Goal: Task Accomplishment & Management: Use online tool/utility

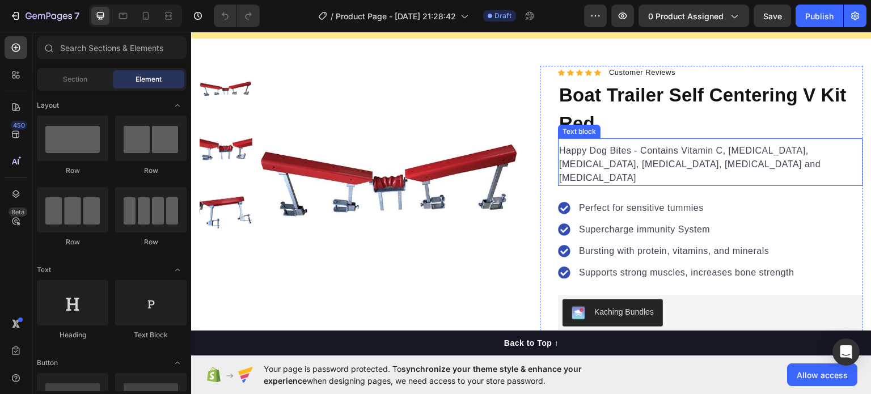
scroll to position [106, 0]
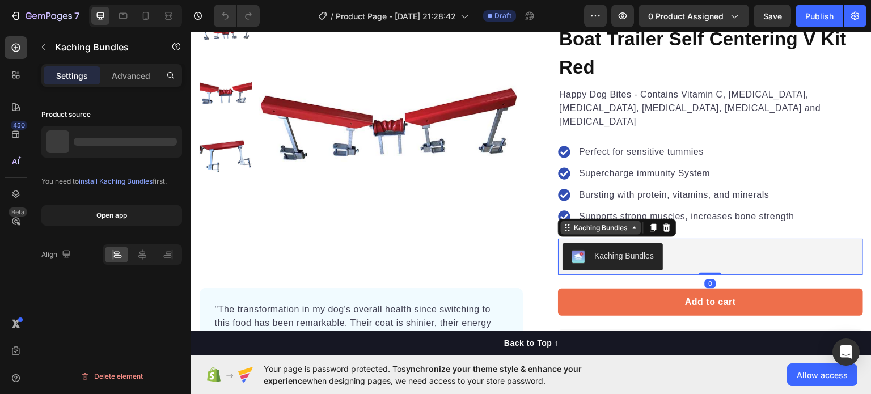
click at [597, 220] on div "Kaching Bundles" at bounding box center [601, 227] width 80 height 14
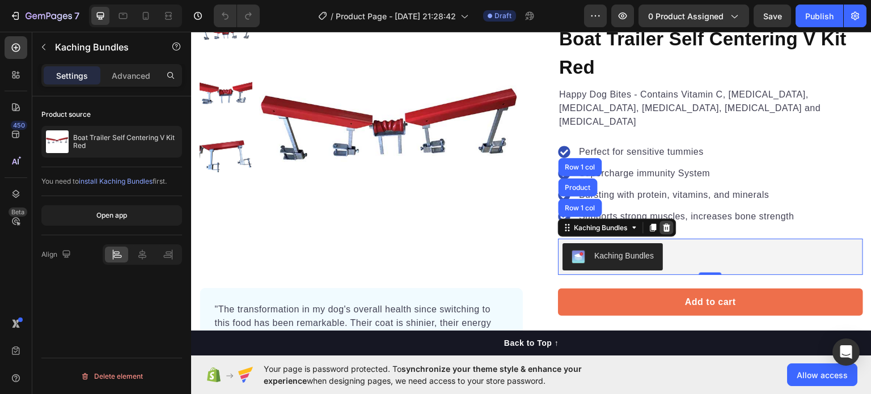
click at [663, 223] on icon at bounding box center [666, 227] width 7 height 8
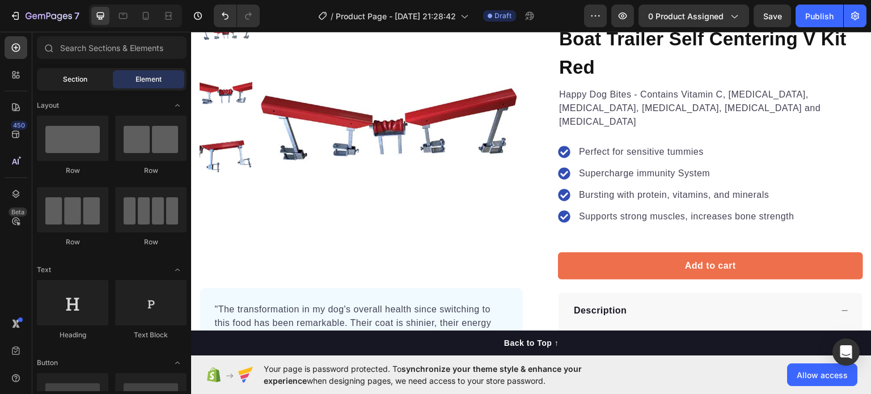
click at [79, 81] on span "Section" at bounding box center [75, 79] width 24 height 10
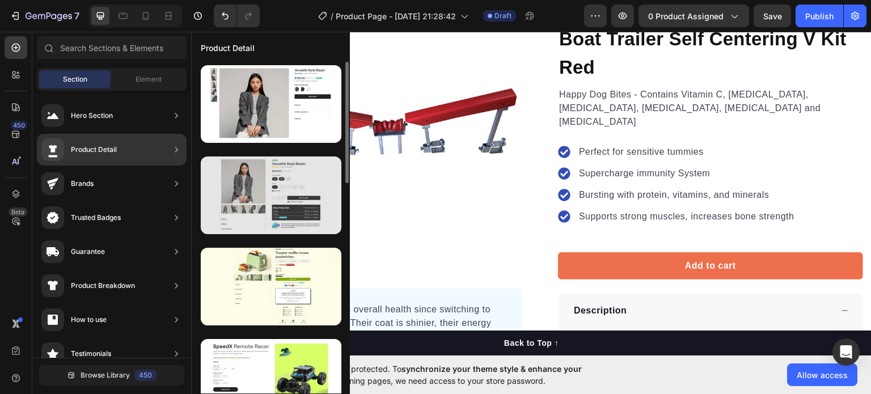
scroll to position [0, 0]
click at [302, 185] on div at bounding box center [271, 195] width 141 height 78
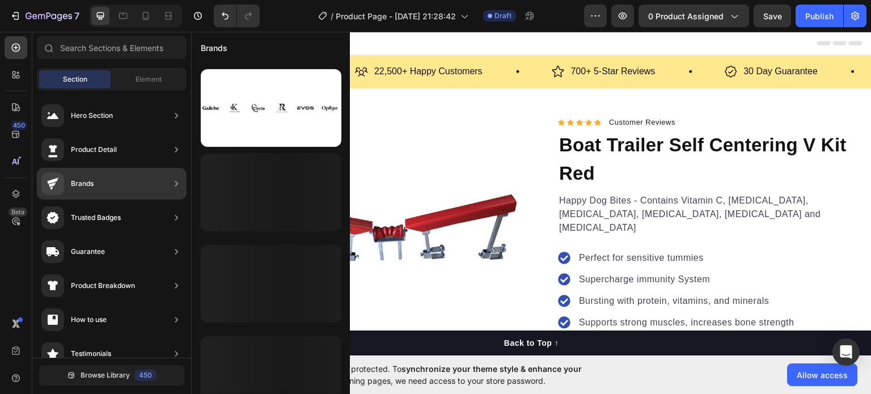
scroll to position [574, 0]
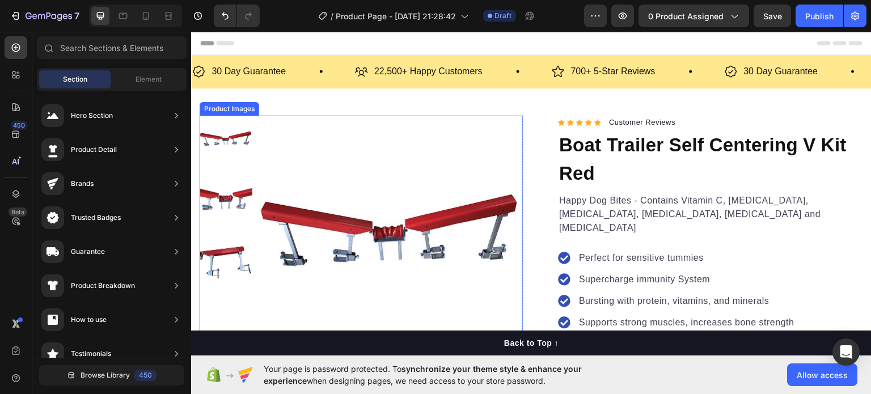
click at [240, 110] on div "Product Images" at bounding box center [229, 108] width 55 height 10
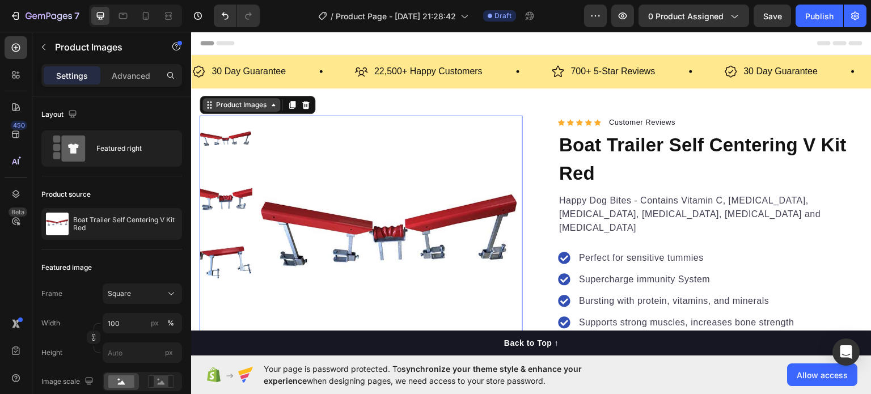
click at [240, 110] on div "Product Images" at bounding box center [241, 104] width 78 height 14
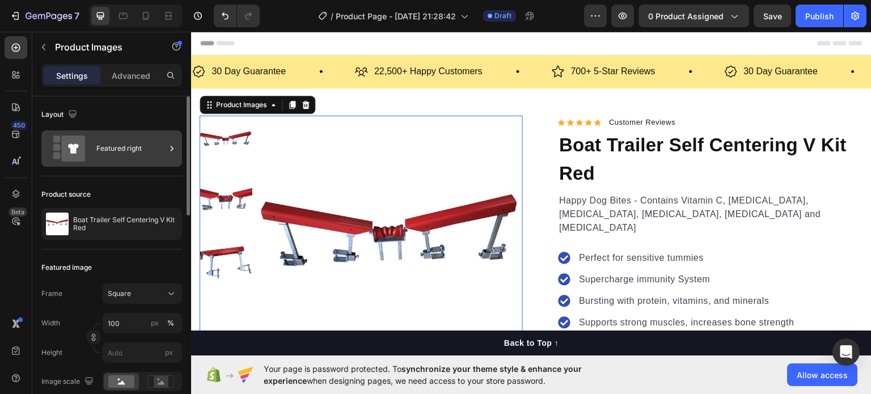
click at [116, 145] on div "Featured right" at bounding box center [130, 148] width 69 height 26
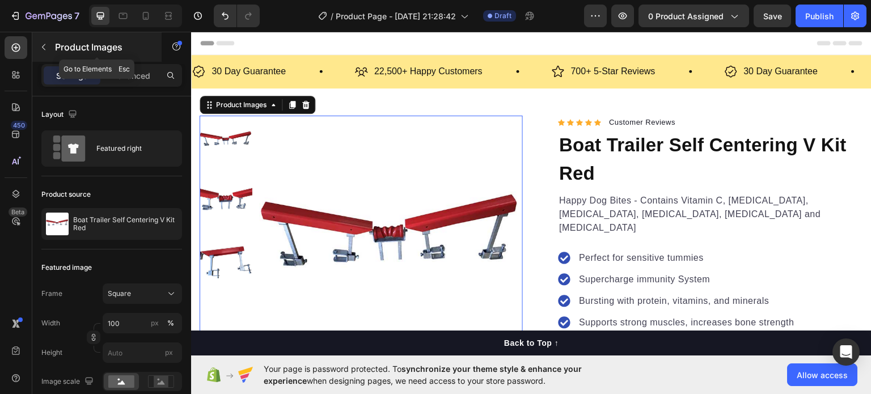
click at [45, 43] on icon "button" at bounding box center [43, 47] width 9 height 9
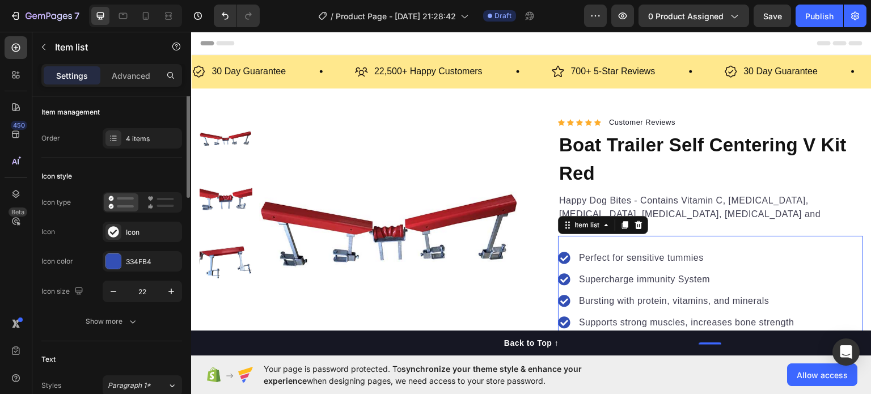
scroll to position [0, 0]
click at [135, 82] on div "Advanced" at bounding box center [131, 75] width 57 height 18
type input "100%"
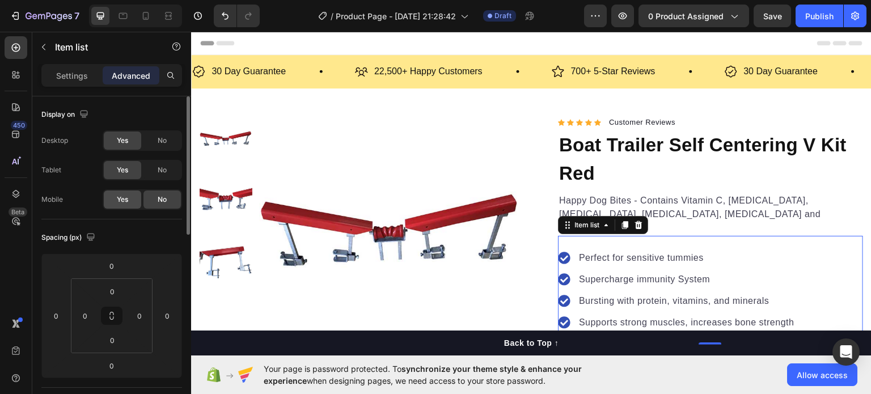
click at [125, 193] on div "Yes" at bounding box center [122, 199] width 37 height 18
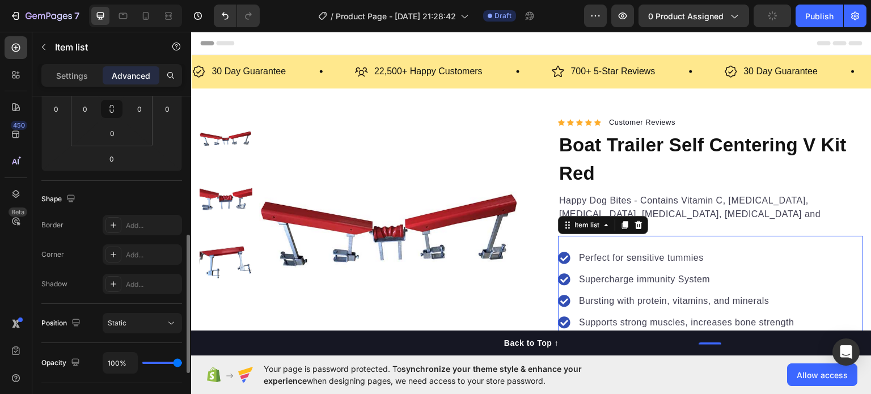
scroll to position [206, 0]
click at [146, 232] on div "Add..." at bounding box center [142, 225] width 79 height 20
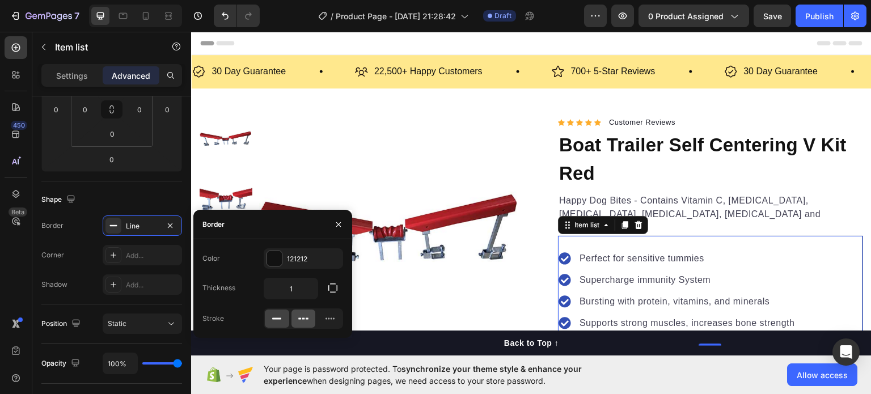
click at [302, 320] on icon at bounding box center [303, 318] width 11 height 11
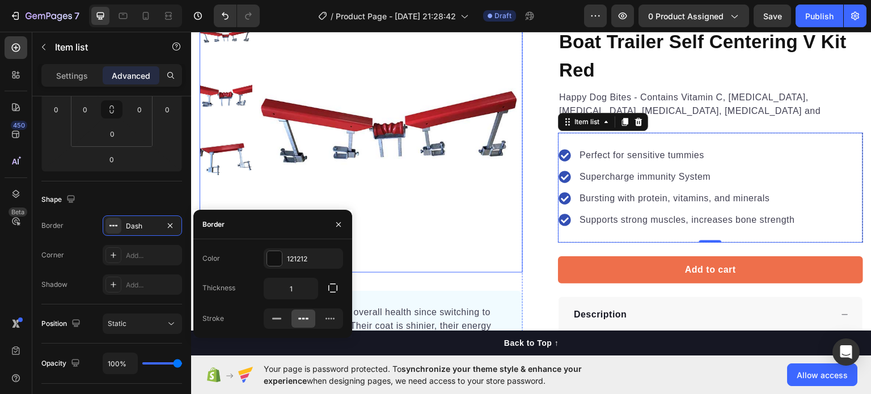
scroll to position [102, 0]
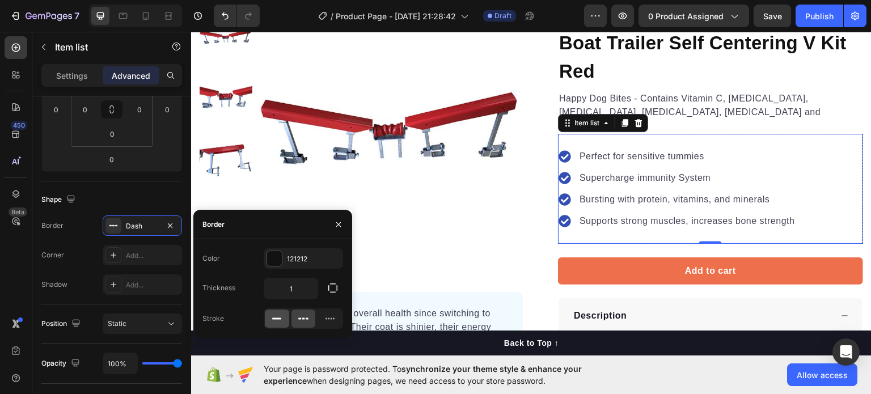
click at [275, 324] on div at bounding box center [277, 318] width 24 height 18
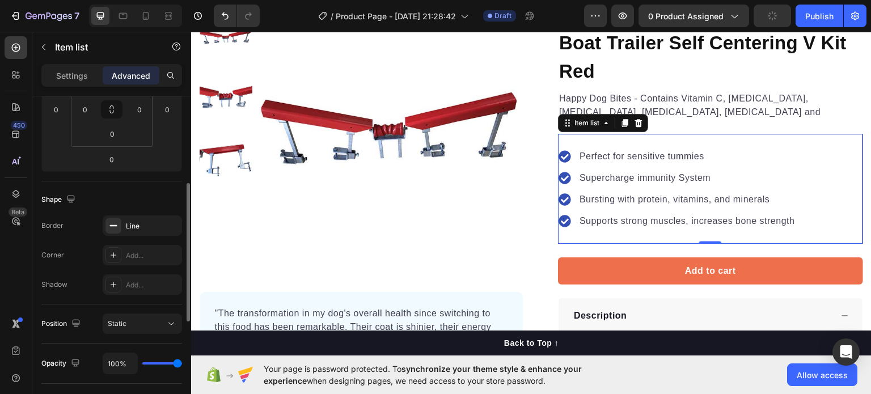
click at [111, 202] on div "Shape" at bounding box center [111, 199] width 141 height 18
click at [121, 252] on div at bounding box center [113, 255] width 16 height 16
click at [120, 286] on div at bounding box center [113, 285] width 16 height 16
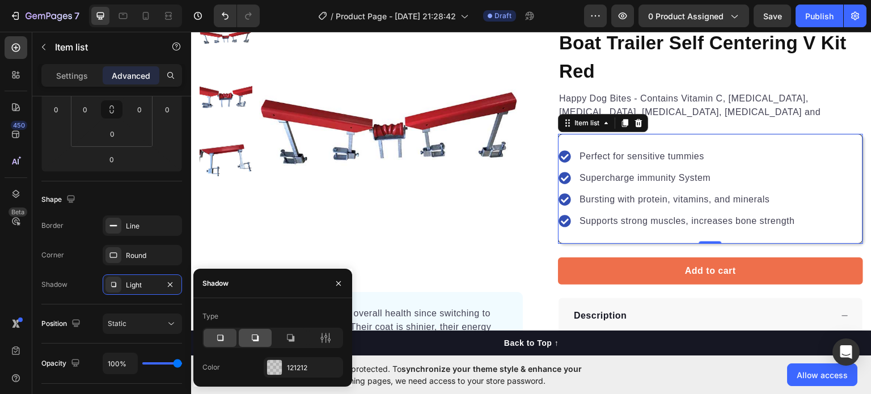
click at [258, 342] on icon at bounding box center [254, 337] width 11 height 11
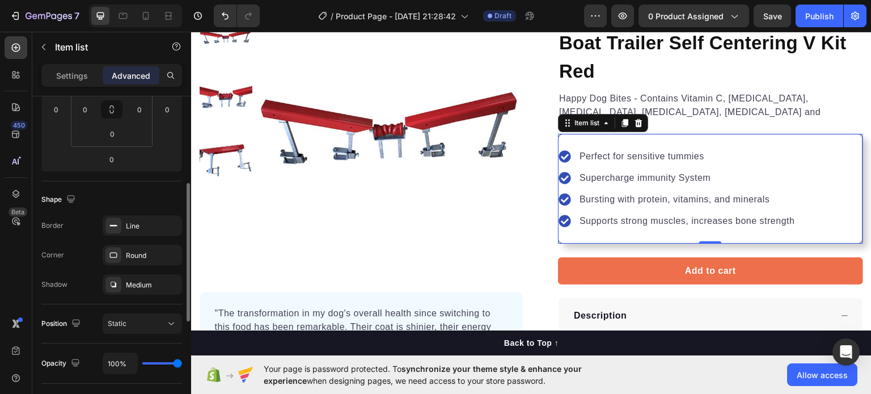
click at [77, 278] on div "Shadow Medium" at bounding box center [111, 284] width 141 height 20
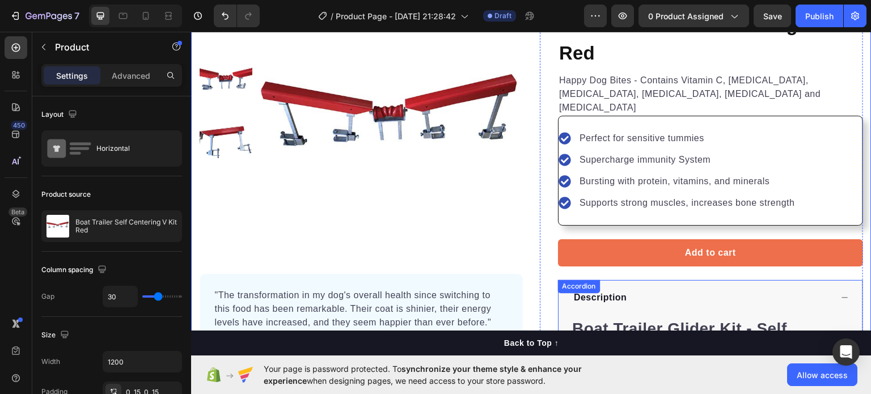
scroll to position [97, 0]
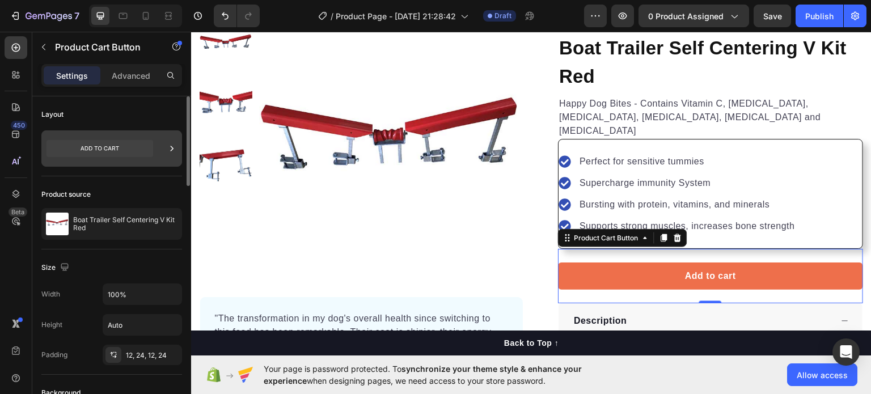
click at [168, 149] on icon at bounding box center [171, 148] width 11 height 11
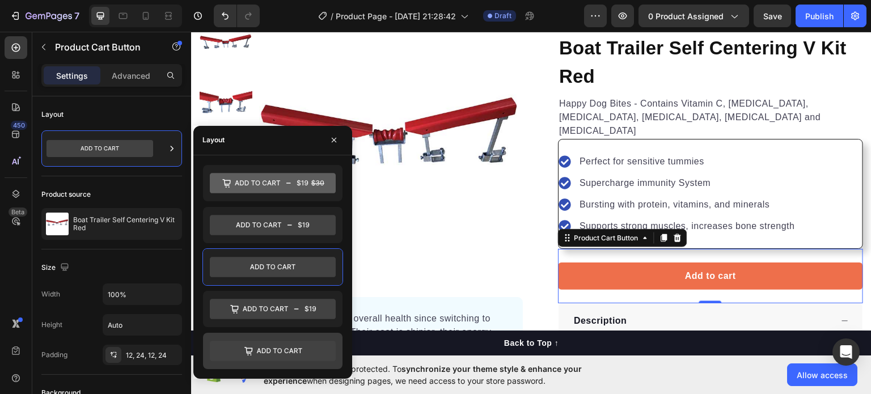
click at [284, 348] on icon at bounding box center [273, 351] width 126 height 20
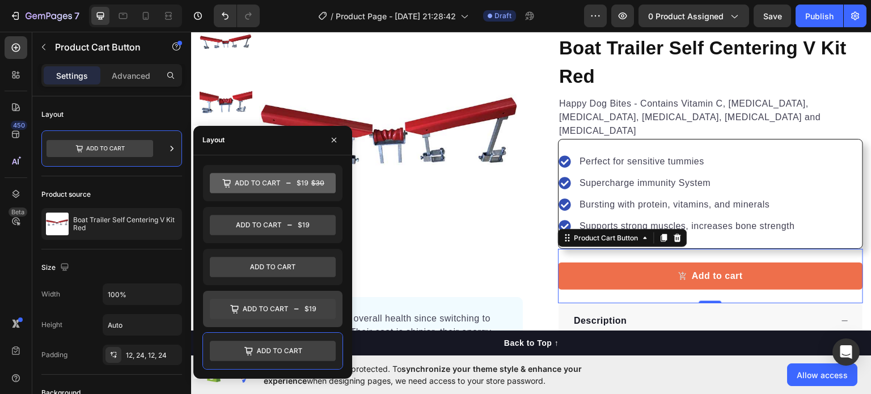
click at [269, 307] on icon at bounding box center [273, 309] width 126 height 20
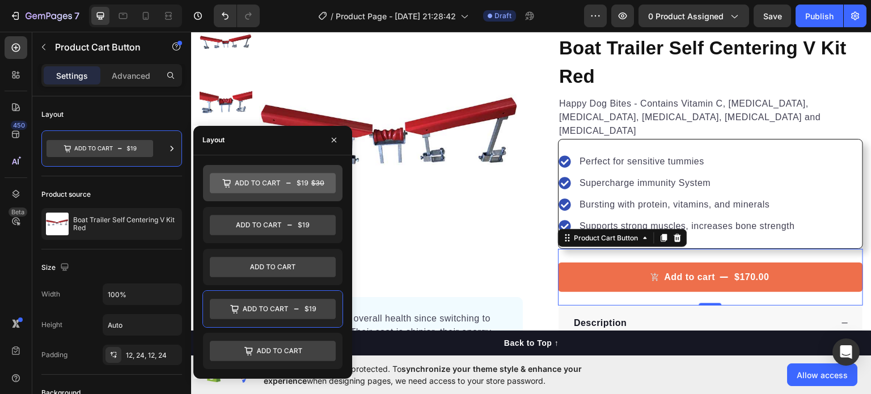
click at [259, 186] on icon at bounding box center [273, 183] width 126 height 20
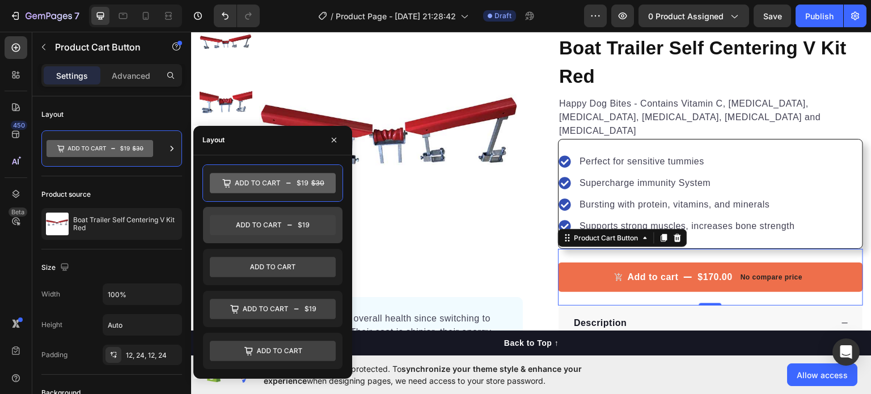
click at [262, 224] on icon at bounding box center [273, 225] width 126 height 20
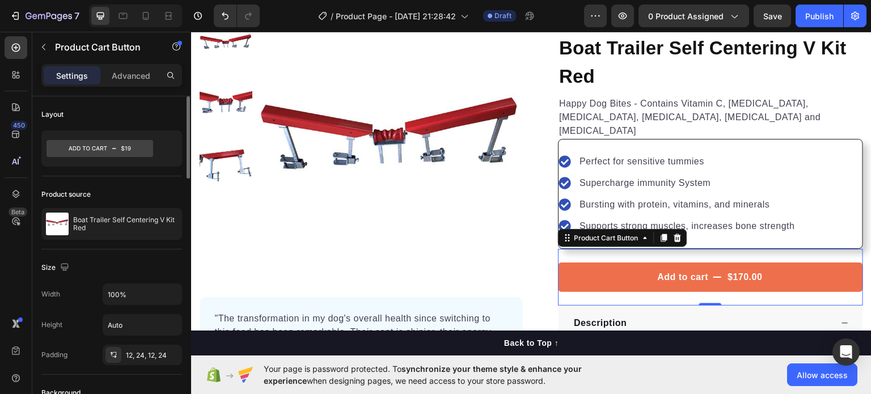
click at [152, 197] on div "Product source" at bounding box center [111, 194] width 141 height 18
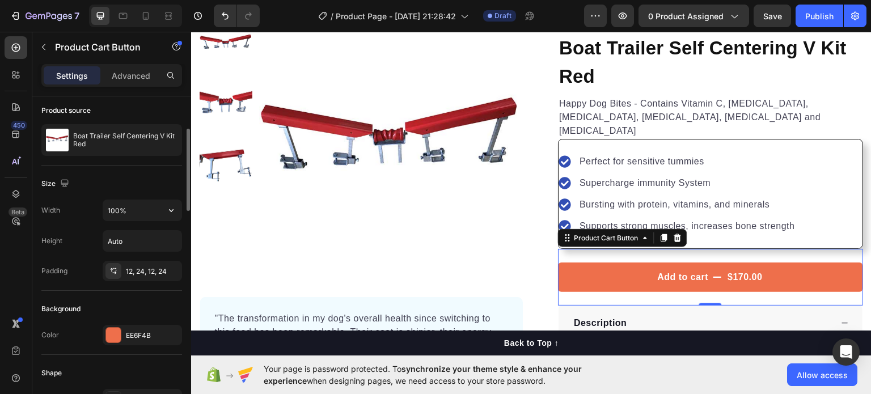
scroll to position [115, 0]
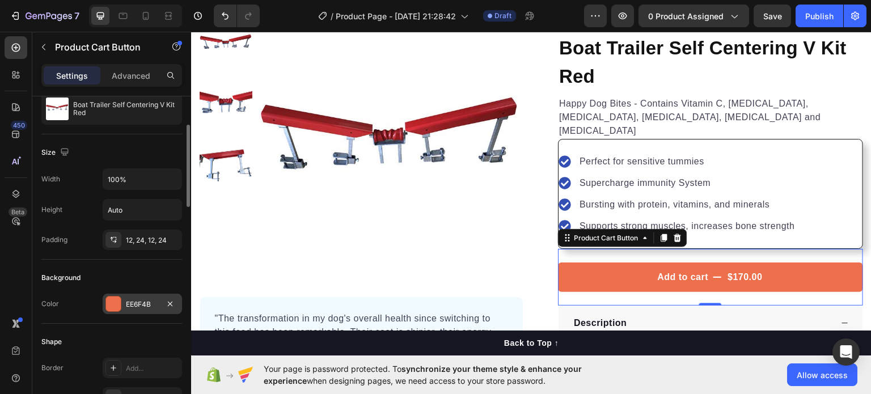
click at [113, 303] on div at bounding box center [113, 303] width 15 height 15
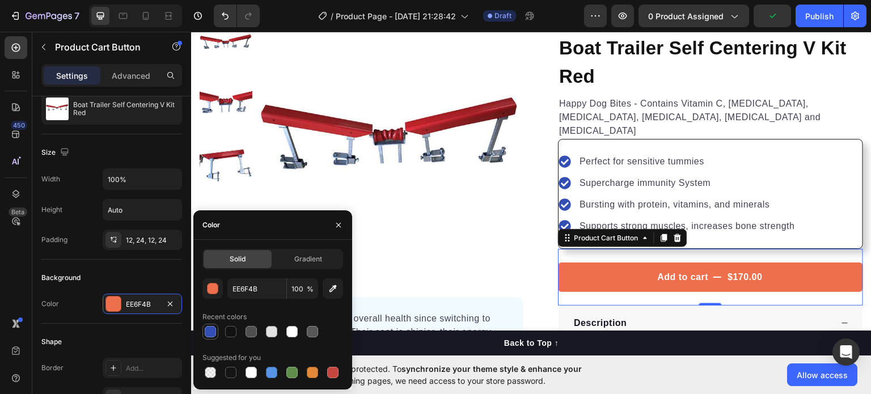
click at [217, 331] on div at bounding box center [210, 332] width 16 height 16
type input "334FB4"
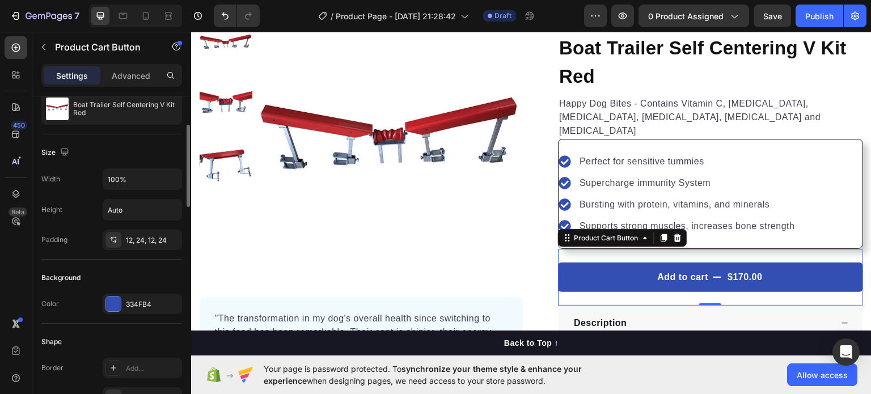
click at [90, 273] on div "Background" at bounding box center [111, 278] width 141 height 18
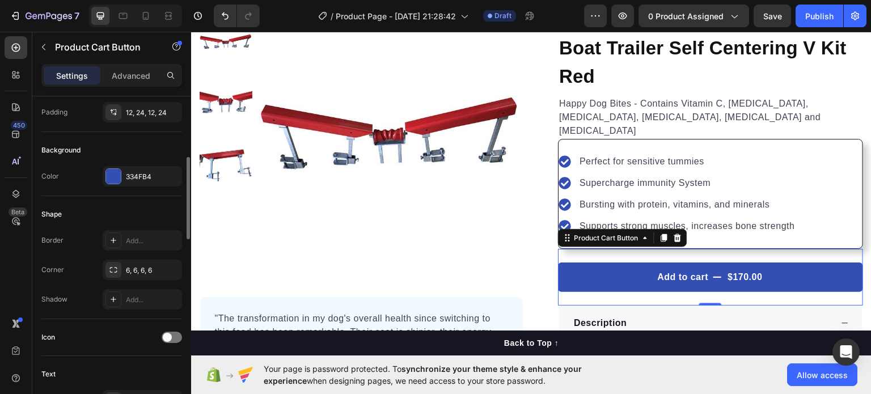
scroll to position [251, 0]
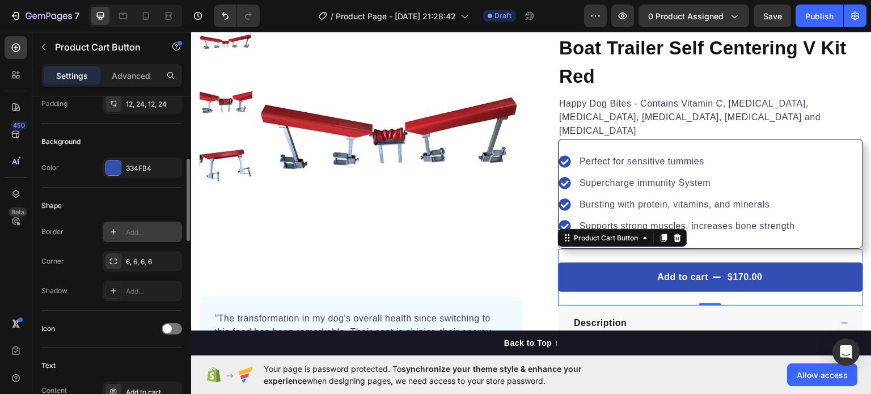
click at [113, 234] on icon at bounding box center [113, 231] width 9 height 9
click at [90, 231] on div "Border Line" at bounding box center [111, 232] width 141 height 20
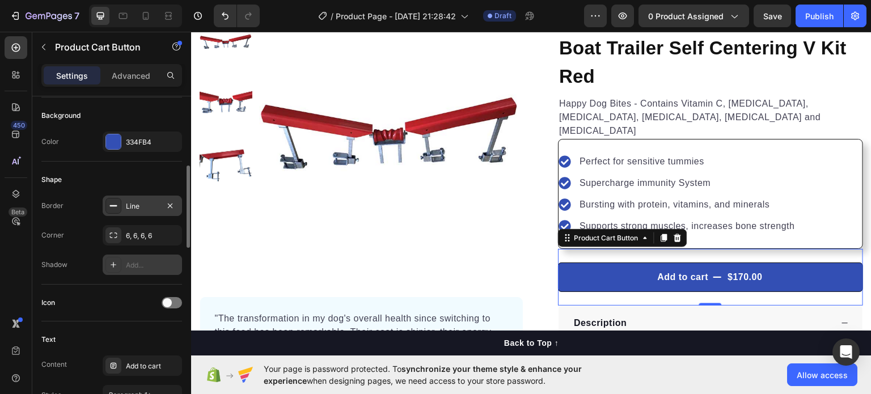
click at [112, 265] on icon at bounding box center [113, 264] width 9 height 9
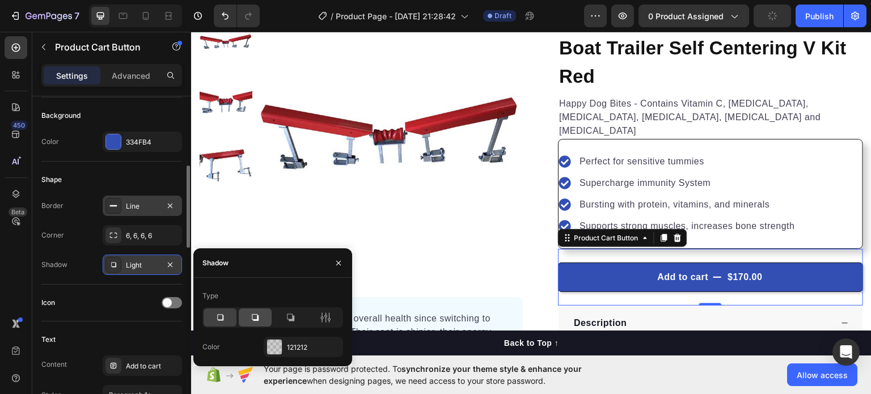
click at [254, 319] on icon at bounding box center [255, 317] width 7 height 7
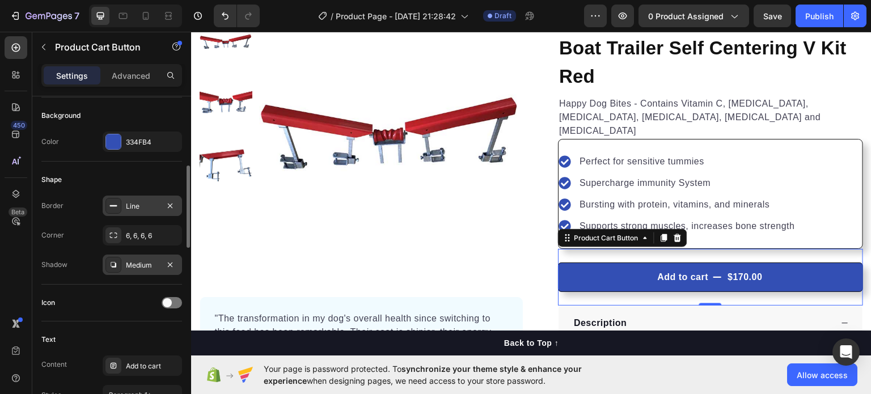
click at [96, 278] on div "Shape Border Line Corner 6, 6, 6, 6 Shadow Medium" at bounding box center [111, 223] width 141 height 123
click at [167, 302] on span at bounding box center [167, 302] width 9 height 9
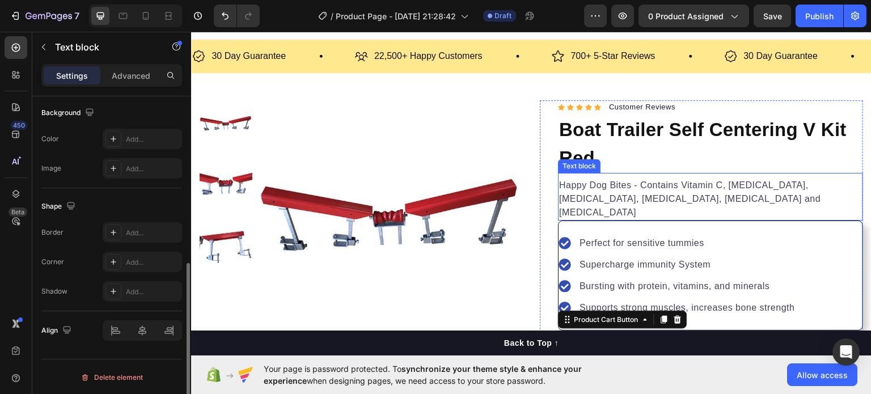
scroll to position [0, 0]
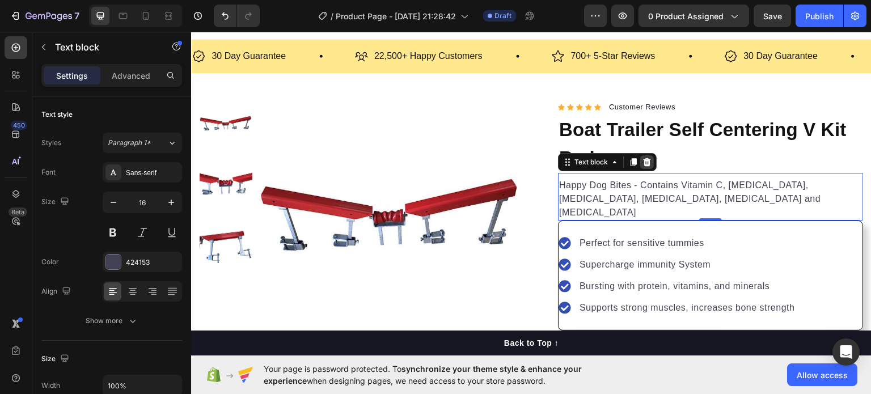
click at [643, 162] on icon at bounding box center [646, 162] width 7 height 8
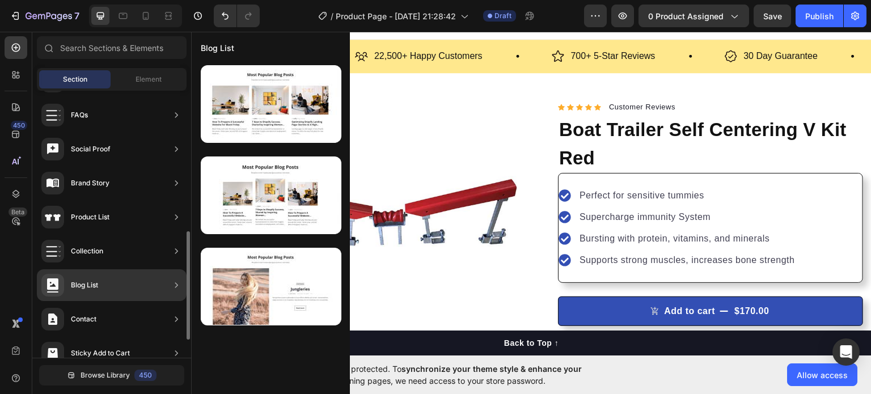
scroll to position [339, 0]
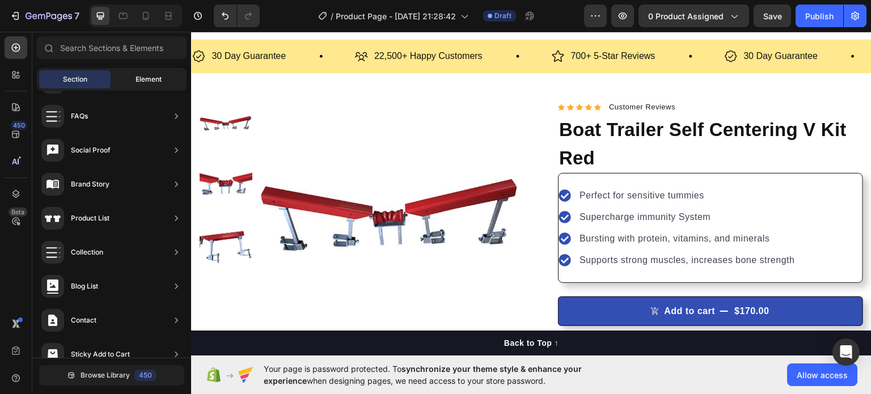
click at [145, 74] on span "Element" at bounding box center [148, 79] width 26 height 10
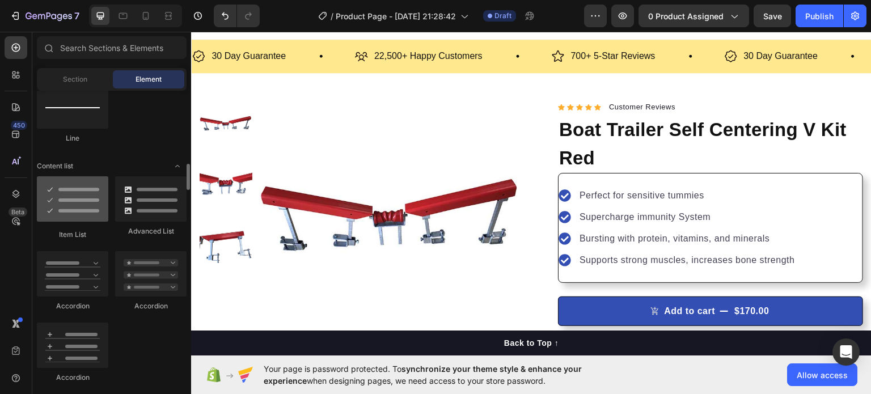
scroll to position [833, 0]
click at [84, 199] on div at bounding box center [72, 198] width 71 height 45
click at [85, 81] on span "Section" at bounding box center [75, 79] width 24 height 10
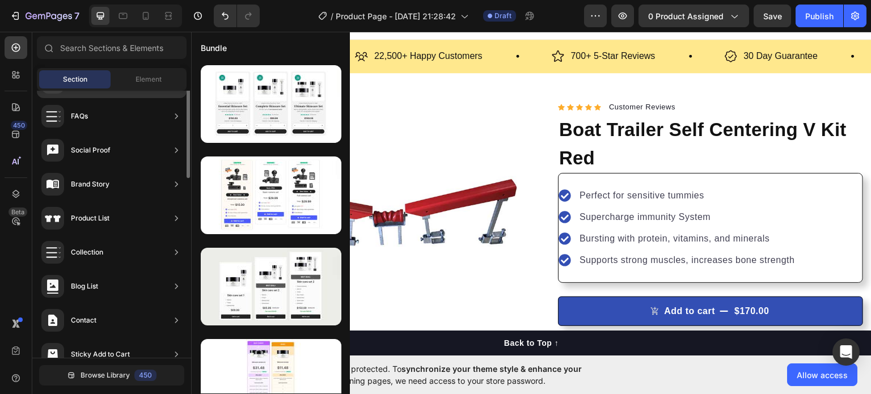
scroll to position [0, 0]
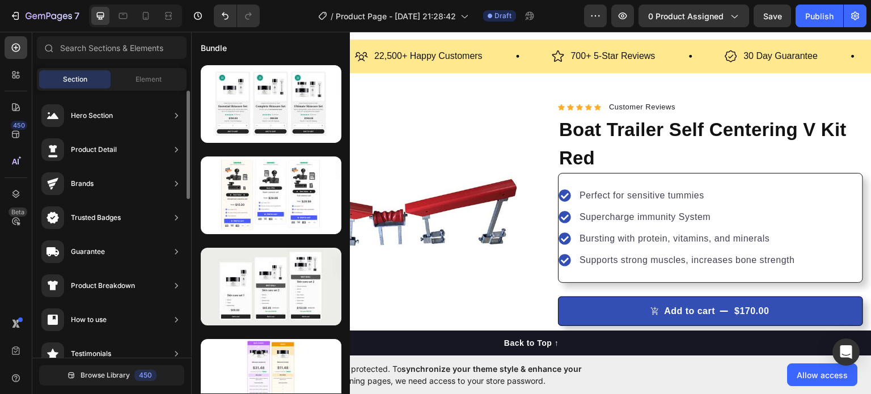
click at [122, 134] on div "Hero Section" at bounding box center [112, 150] width 150 height 32
click at [127, 134] on div "Hero Section" at bounding box center [112, 150] width 150 height 32
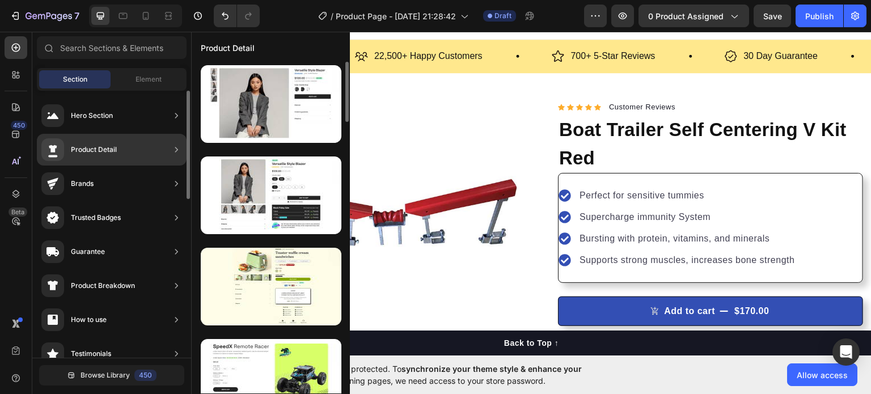
click at [108, 157] on div "Product Detail" at bounding box center [78, 149] width 75 height 23
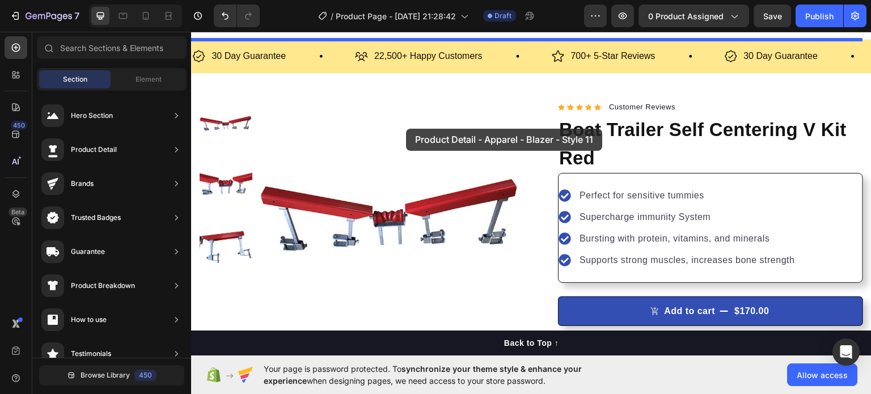
drag, startPoint x: 463, startPoint y: 221, endPoint x: 406, endPoint y: 128, distance: 109.2
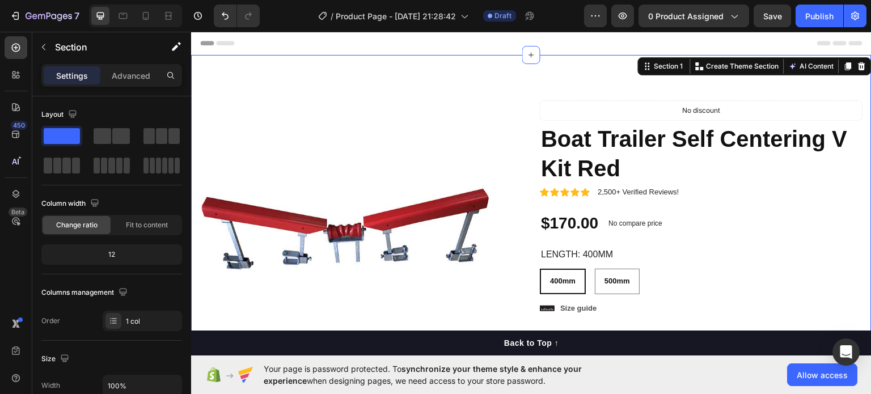
radio input "false"
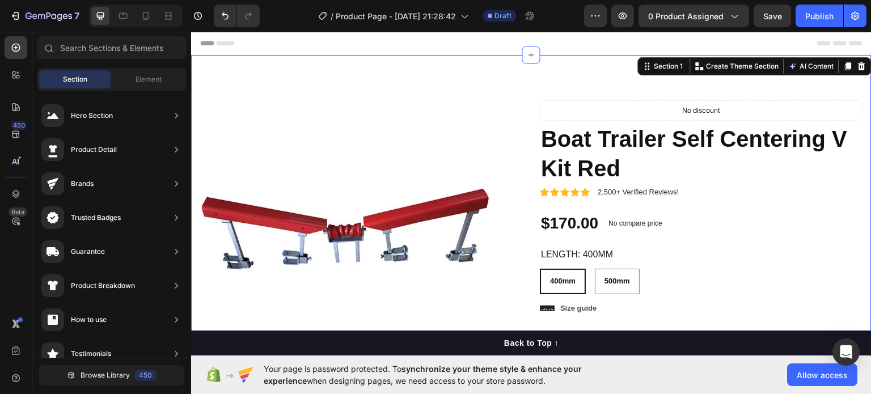
click at [227, 46] on span "Header" at bounding box center [225, 42] width 25 height 11
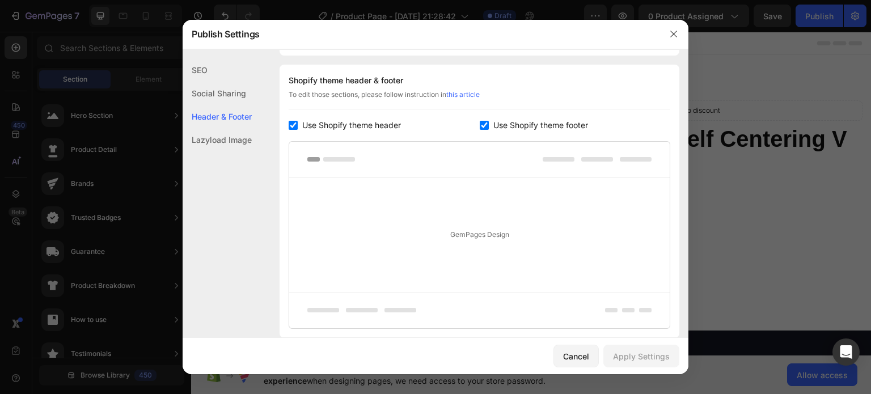
scroll to position [165, 0]
click at [575, 354] on div "Cancel" at bounding box center [576, 356] width 26 height 12
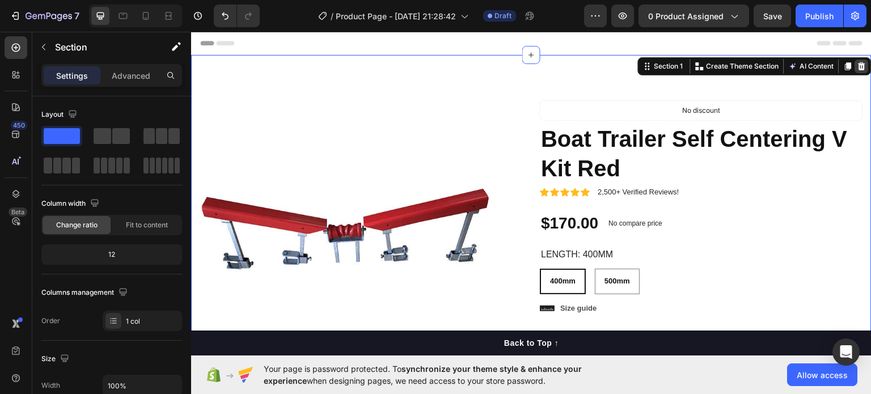
click at [858, 63] on icon at bounding box center [861, 66] width 7 height 8
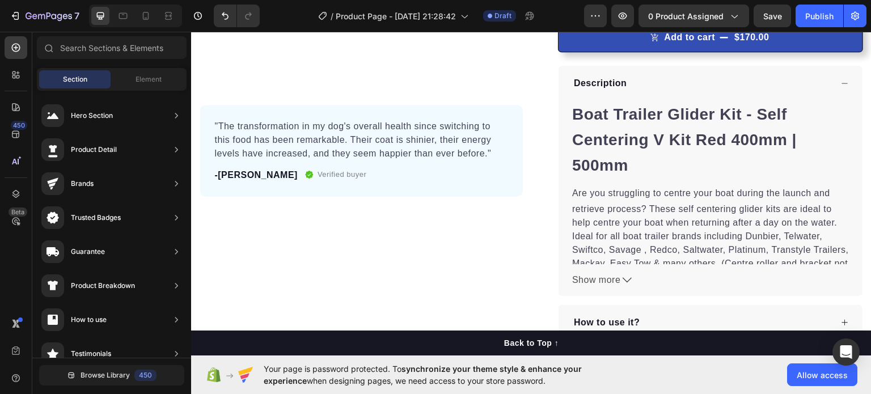
scroll to position [0, 0]
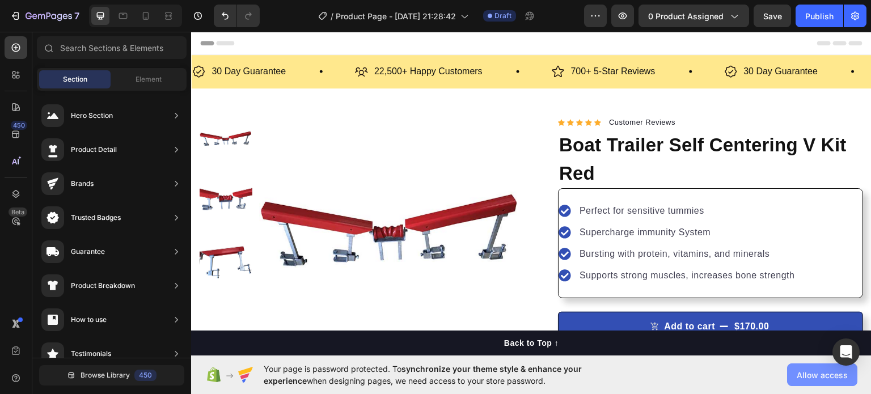
click at [812, 374] on span "Allow access" at bounding box center [821, 375] width 51 height 12
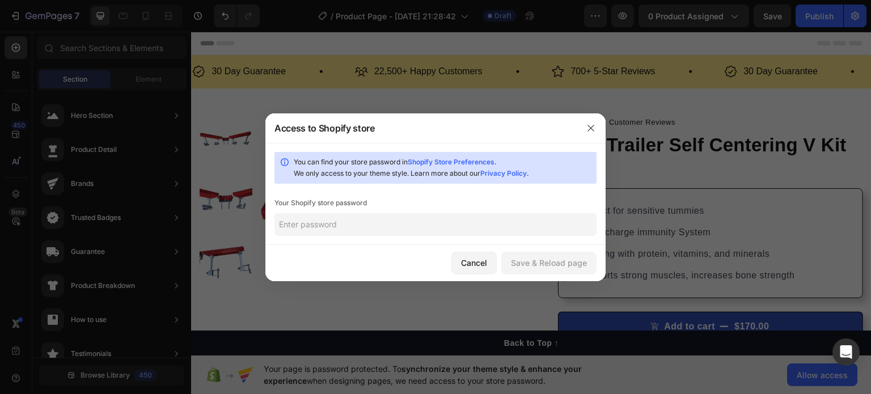
click at [347, 228] on input "text" at bounding box center [435, 224] width 322 height 23
type input "C7k9F4s1**##"
click at [523, 264] on div "Save & Reload page" at bounding box center [549, 263] width 76 height 12
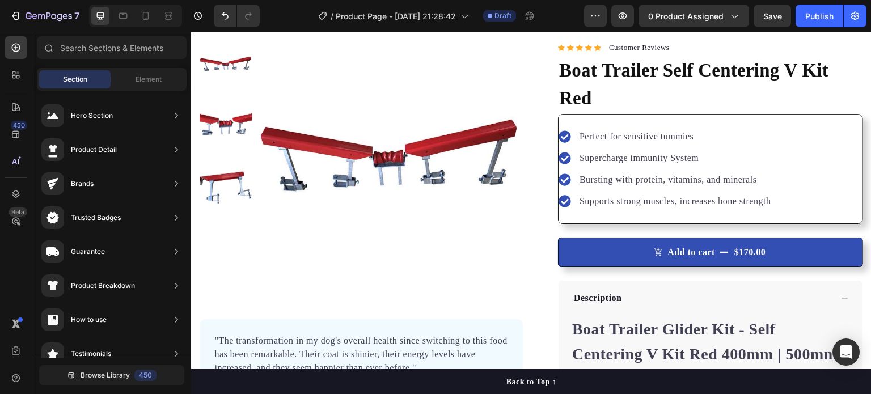
scroll to position [71, 0]
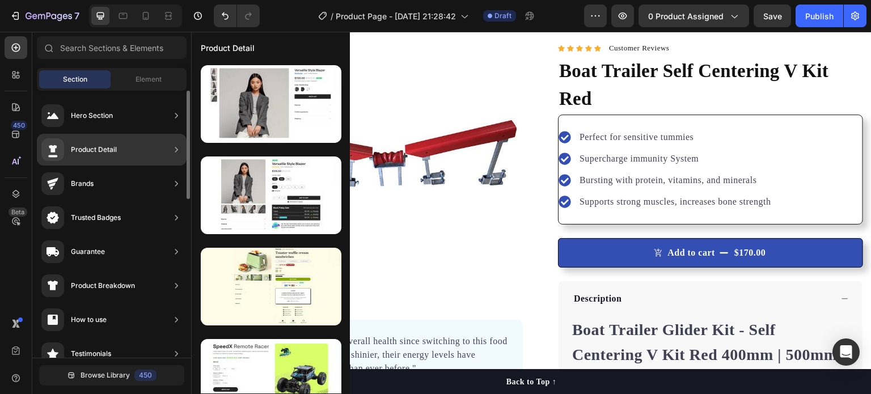
click at [122, 145] on div "Product Detail" at bounding box center [112, 150] width 150 height 32
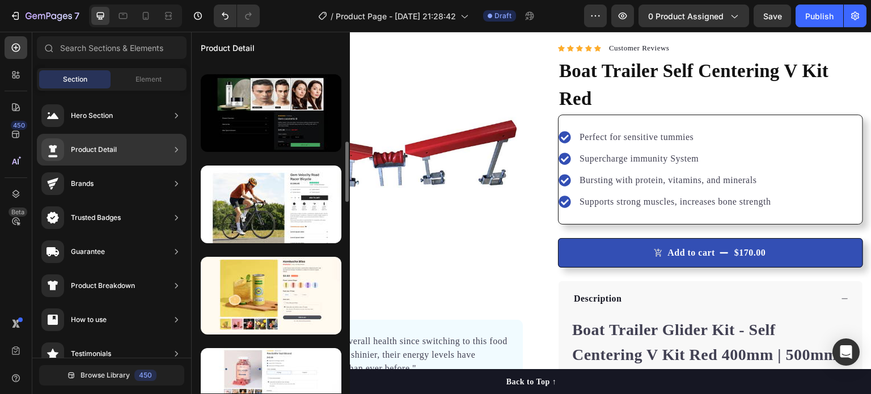
scroll to position [374, 0]
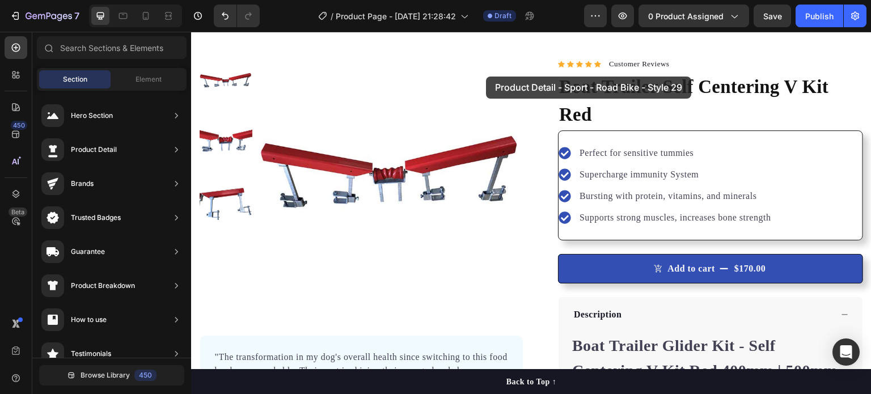
drag, startPoint x: 469, startPoint y: 219, endPoint x: 486, endPoint y: 73, distance: 147.8
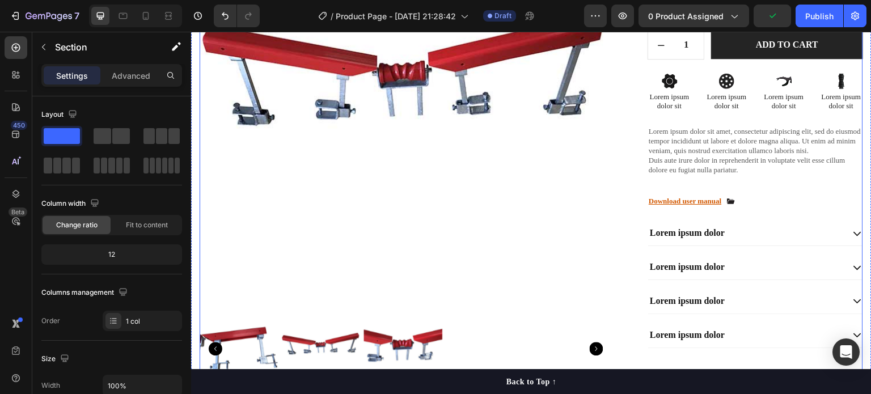
scroll to position [222, 0]
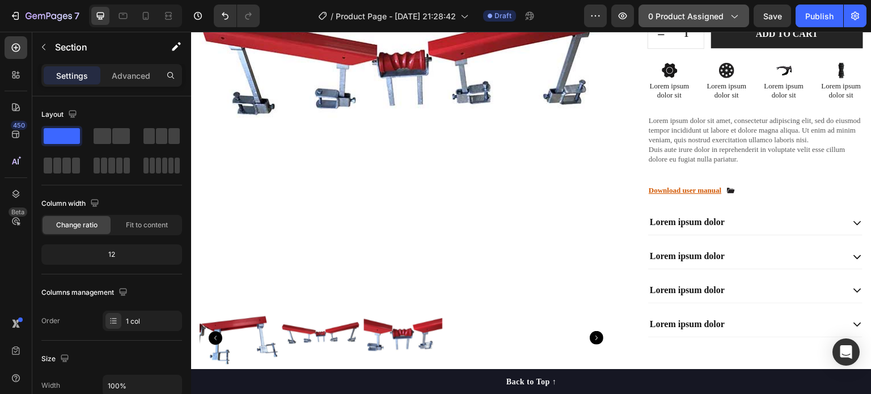
click at [730, 16] on icon "button" at bounding box center [733, 15] width 11 height 11
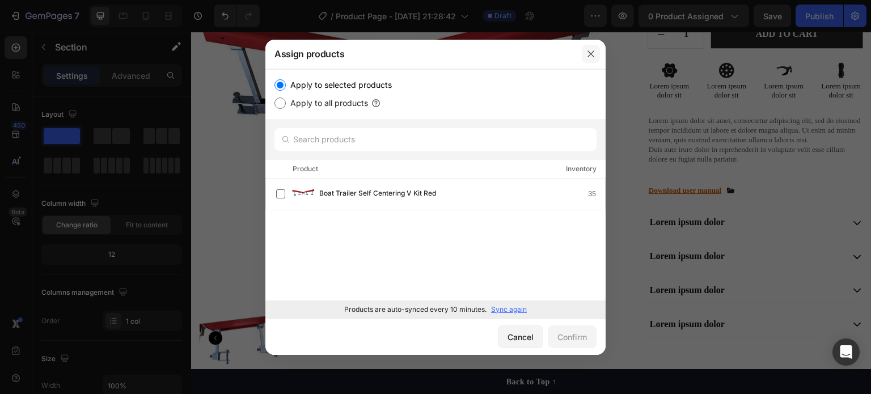
click at [589, 56] on icon "button" at bounding box center [590, 53] width 6 height 6
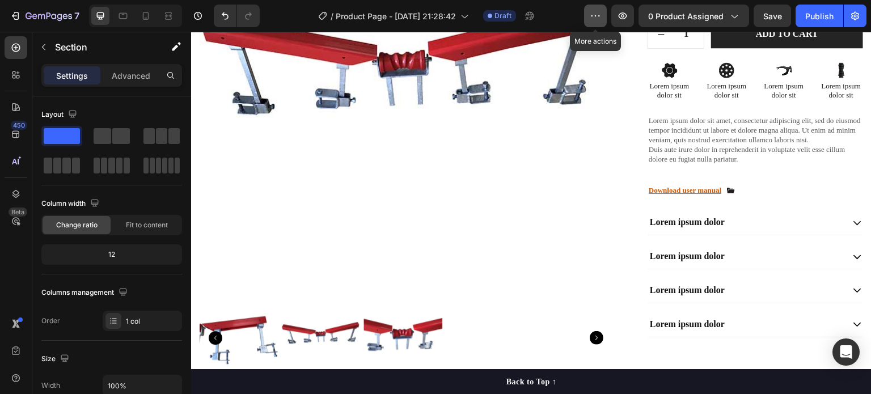
click at [598, 16] on icon "button" at bounding box center [594, 15] width 11 height 11
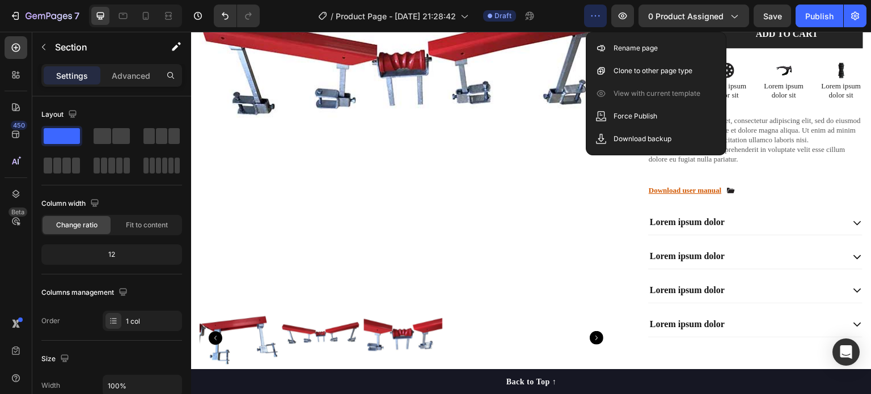
click at [598, 16] on icon "button" at bounding box center [594, 15] width 11 height 11
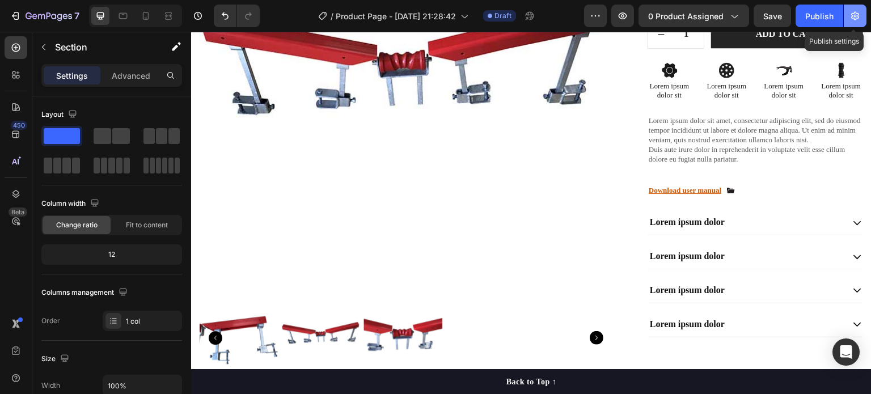
click at [862, 20] on button "button" at bounding box center [854, 16] width 23 height 23
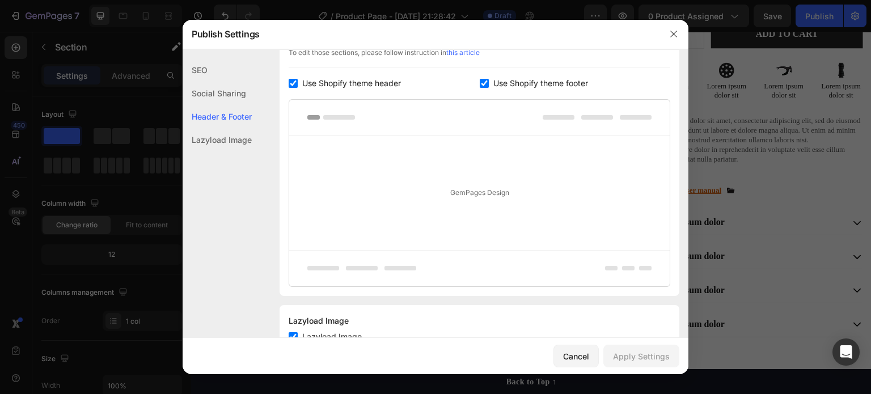
scroll to position [244, 0]
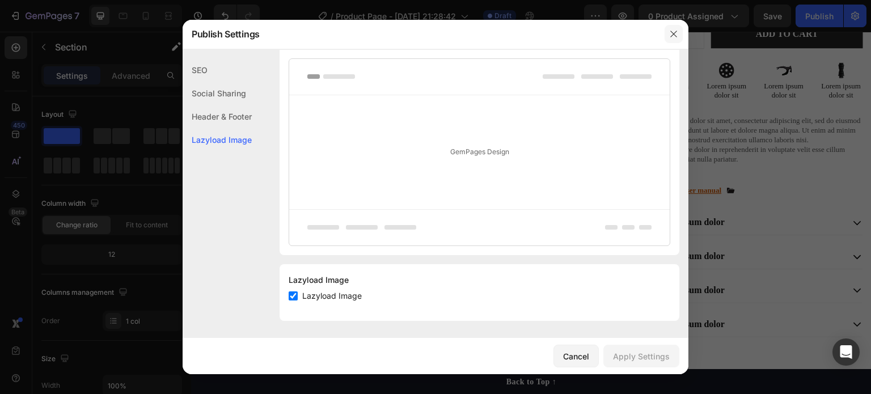
click at [668, 33] on button "button" at bounding box center [673, 34] width 18 height 18
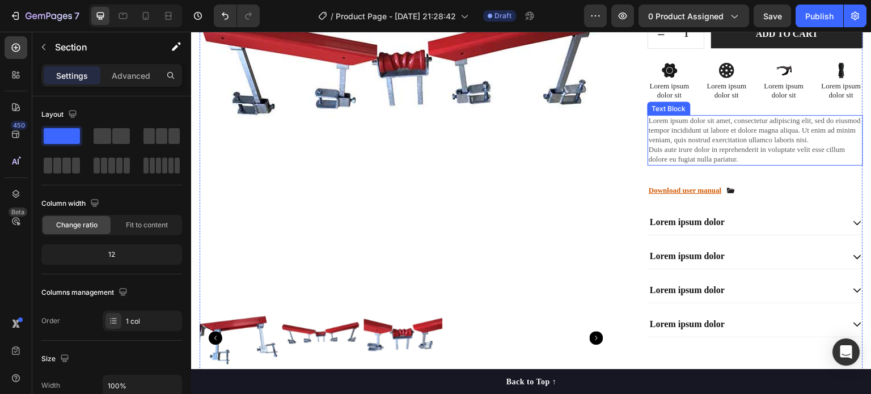
scroll to position [0, 0]
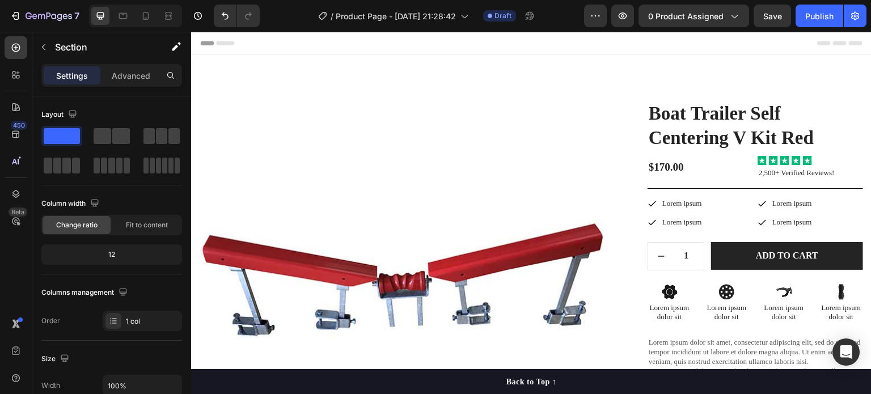
click at [81, 79] on p "Settings" at bounding box center [72, 76] width 32 height 12
click at [53, 46] on div "Section" at bounding box center [91, 46] width 118 height 29
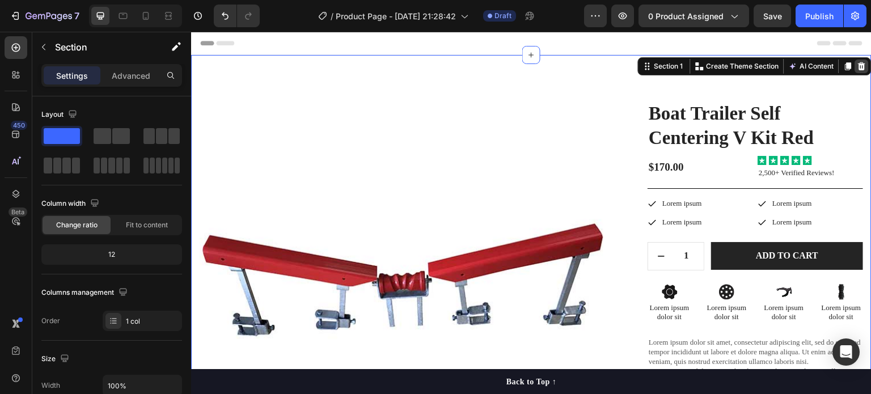
click at [857, 67] on icon at bounding box center [861, 66] width 9 height 9
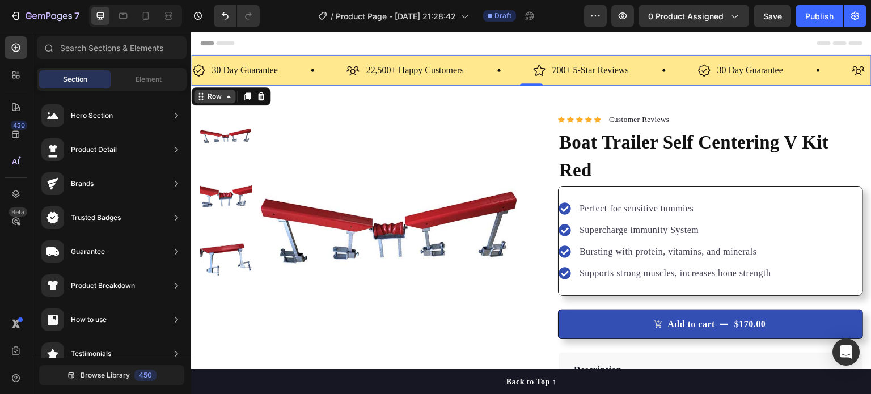
click at [202, 90] on div "30 Day Guarantee Item List 22,500+ Happy Customers Item List 700+ 5-Star Review…" at bounding box center [531, 363] width 680 height 617
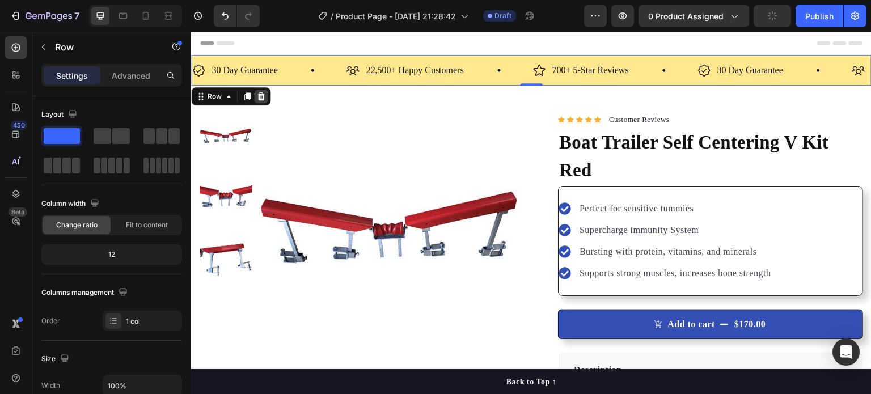
click at [264, 95] on icon at bounding box center [260, 96] width 9 height 9
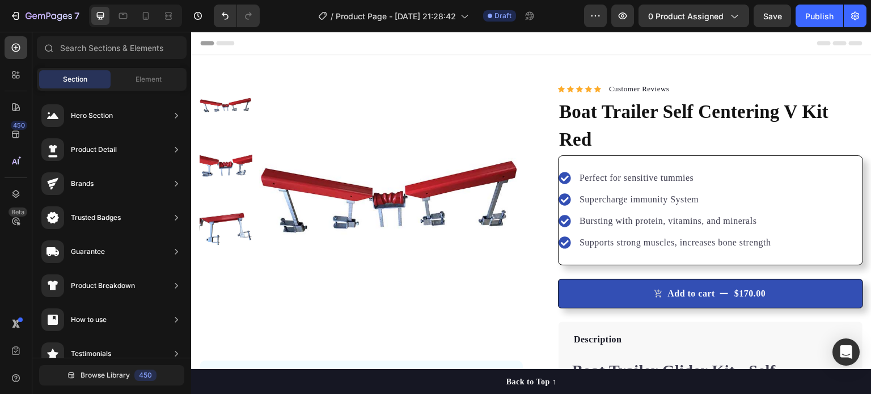
click at [226, 45] on span "Header" at bounding box center [225, 42] width 25 height 11
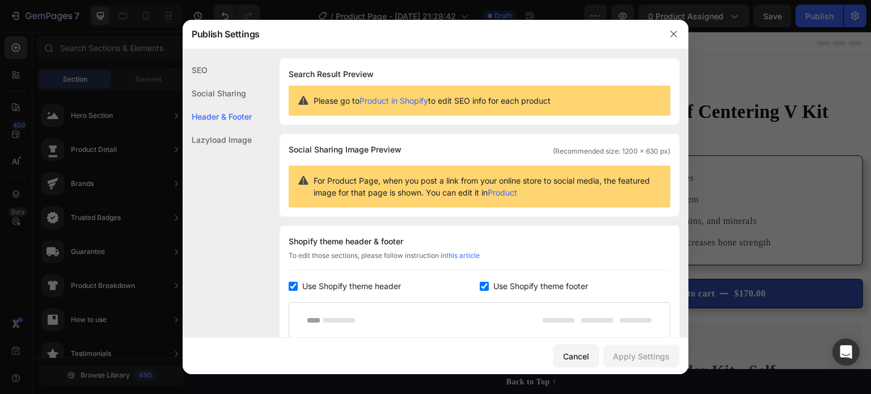
scroll to position [165, 0]
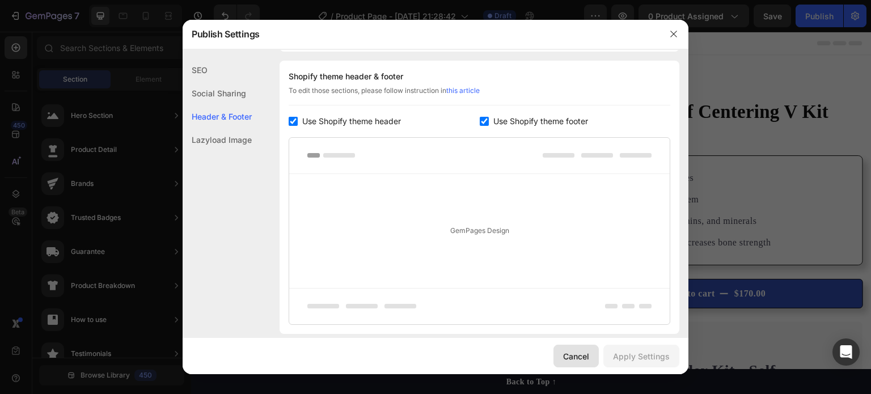
click at [580, 353] on div "Cancel" at bounding box center [576, 356] width 26 height 12
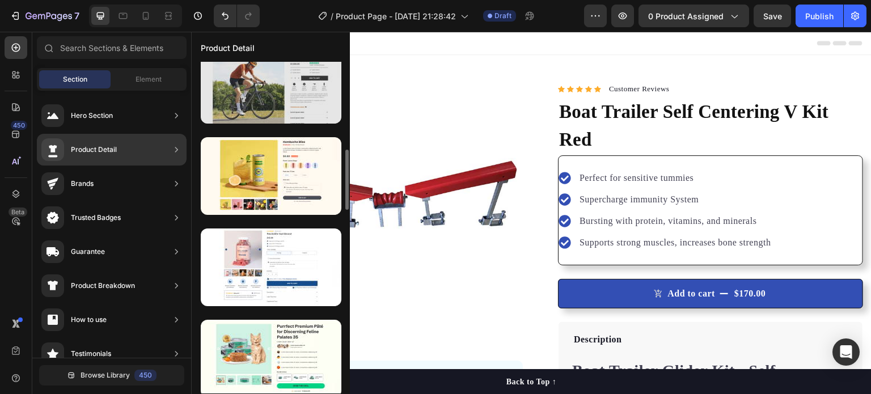
scroll to position [477, 0]
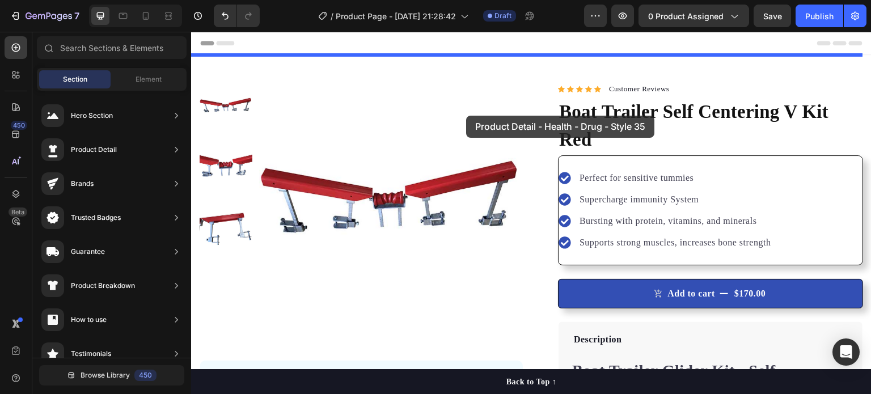
drag, startPoint x: 485, startPoint y: 286, endPoint x: 466, endPoint y: 116, distance: 171.7
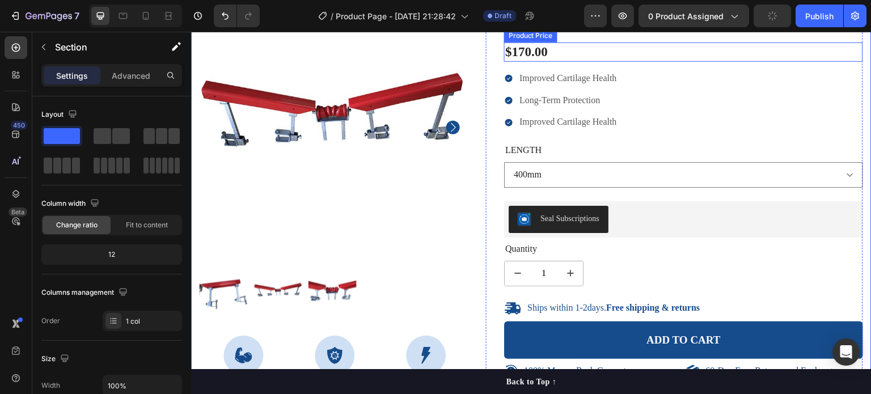
scroll to position [0, 0]
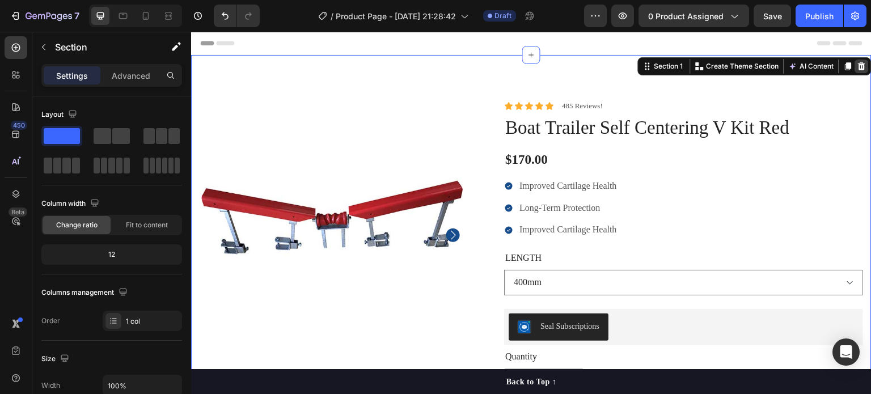
click at [857, 68] on icon at bounding box center [861, 66] width 9 height 9
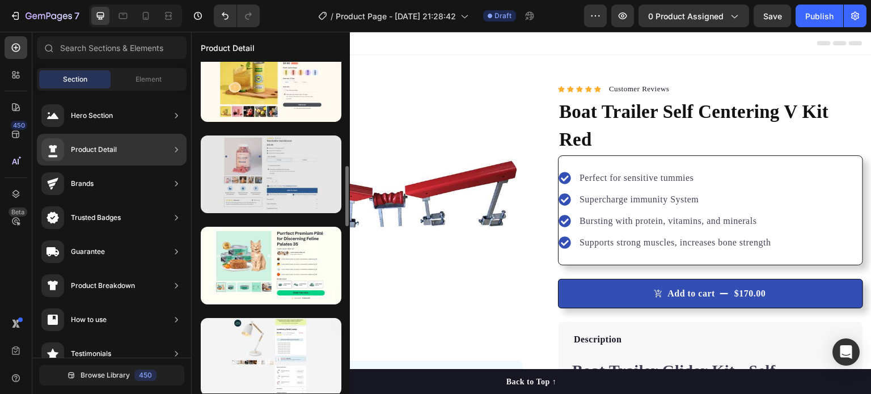
scroll to position [569, 0]
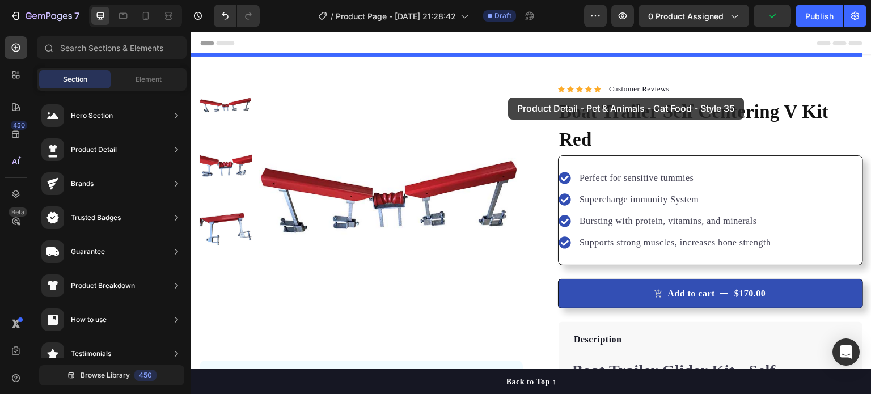
drag, startPoint x: 484, startPoint y: 294, endPoint x: 508, endPoint y: 97, distance: 198.1
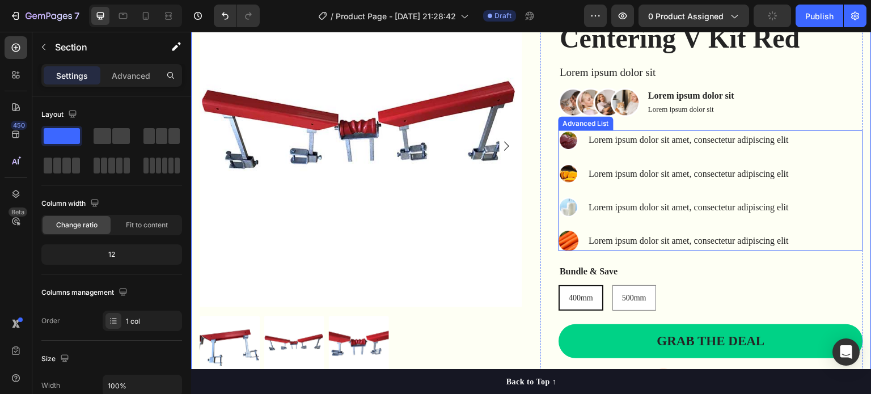
scroll to position [0, 0]
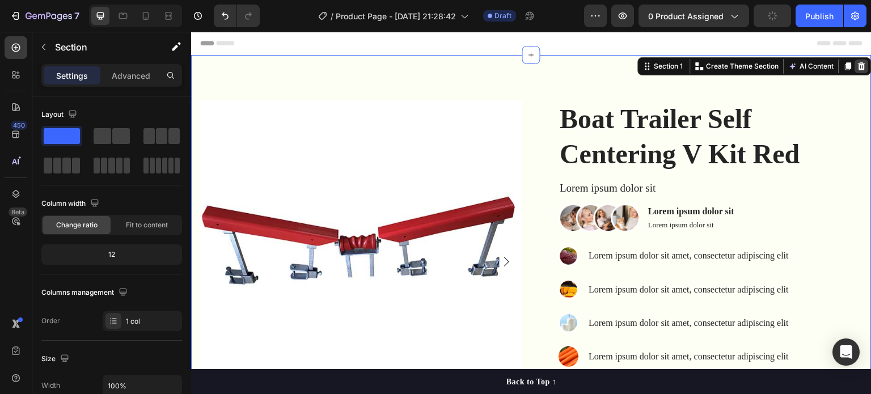
click at [857, 67] on icon at bounding box center [861, 66] width 9 height 9
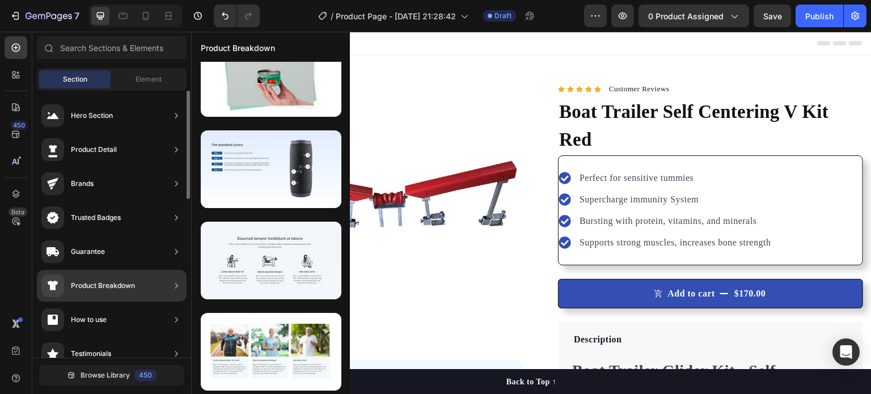
scroll to position [26, 0]
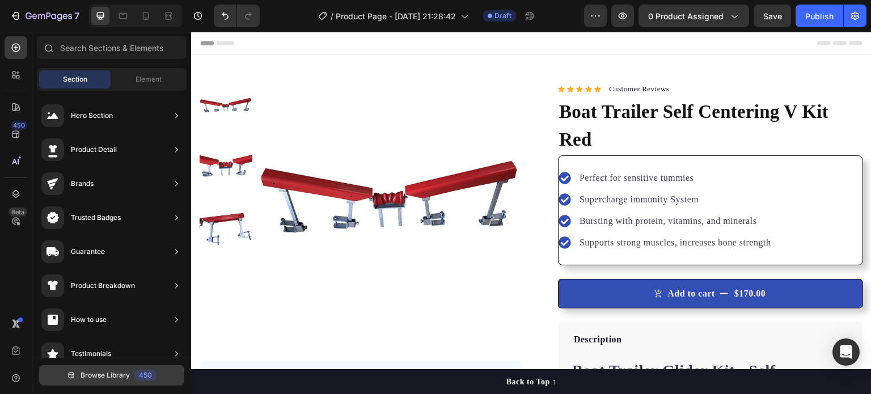
click at [126, 373] on span "Browse Library" at bounding box center [104, 375] width 49 height 10
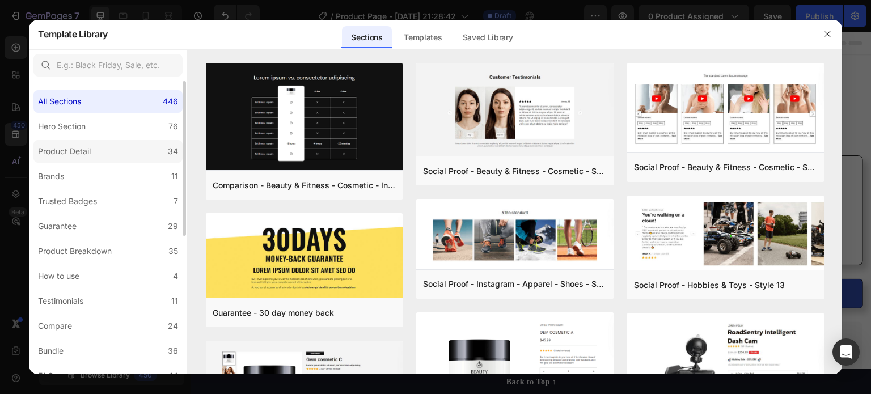
click at [95, 155] on div "Product Detail" at bounding box center [66, 152] width 57 height 14
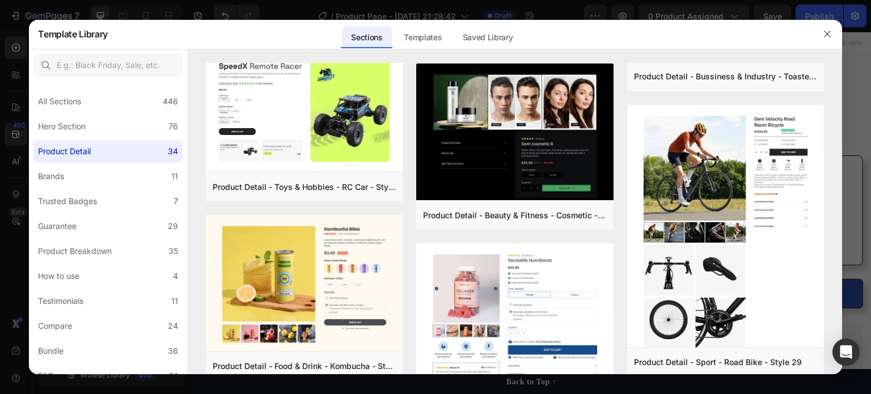
scroll to position [0, 0]
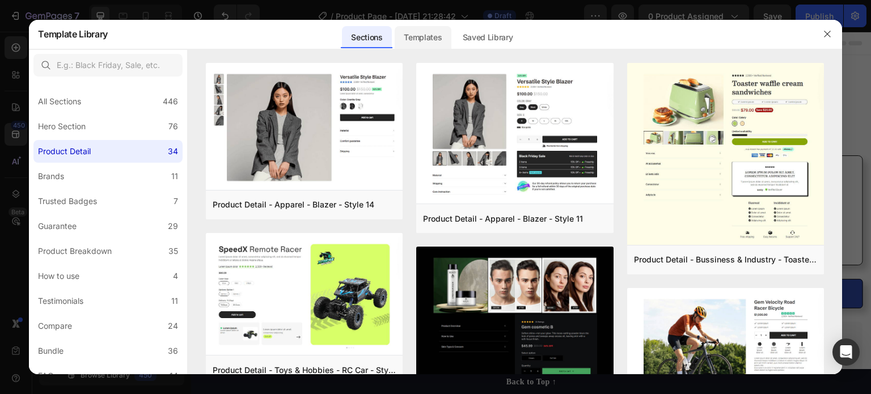
click at [424, 42] on div "Templates" at bounding box center [422, 37] width 56 height 23
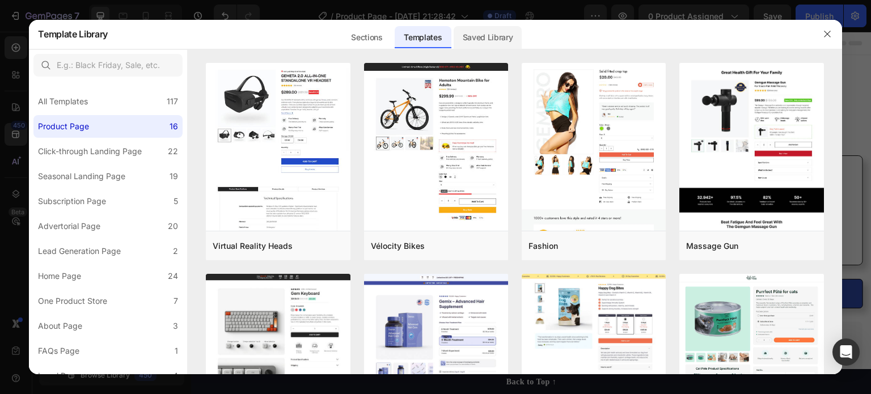
click at [494, 33] on div "Saved Library" at bounding box center [487, 37] width 69 height 23
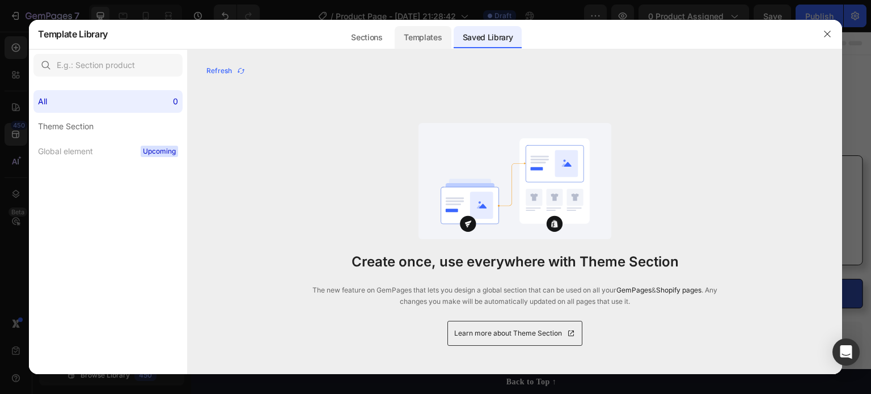
click at [423, 35] on div "Templates" at bounding box center [422, 37] width 56 height 23
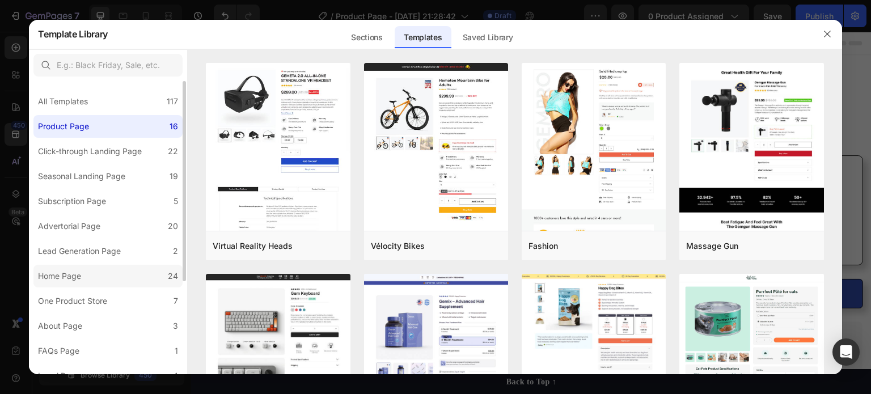
click at [111, 278] on label "Home Page 24" at bounding box center [107, 276] width 149 height 23
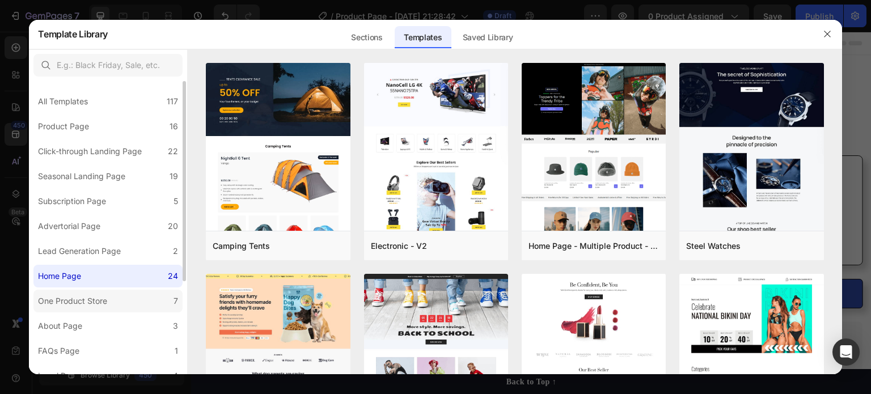
click at [107, 303] on div "One Product Store" at bounding box center [75, 301] width 74 height 14
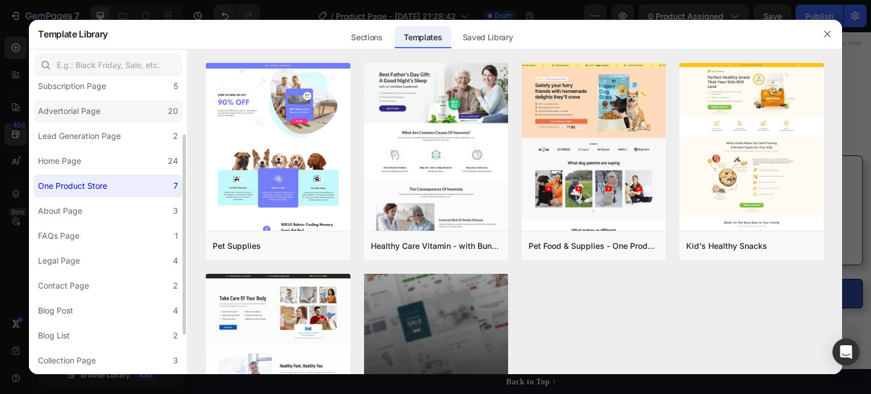
scroll to position [117, 0]
click at [97, 230] on label "FAQs Page 1" at bounding box center [107, 233] width 149 height 23
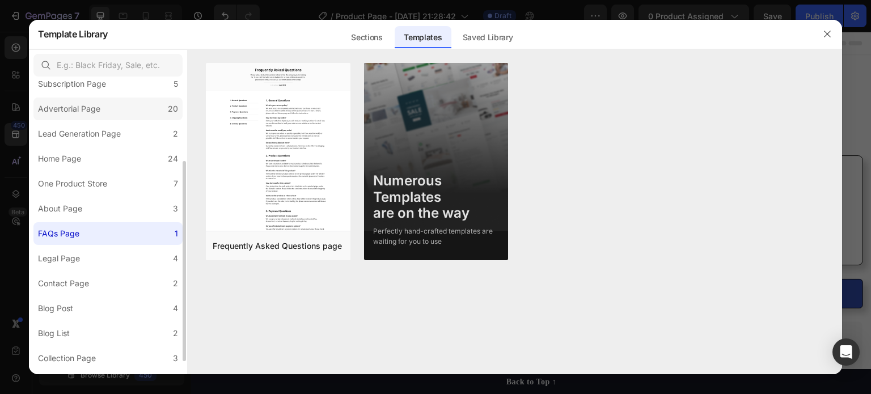
scroll to position [137, 0]
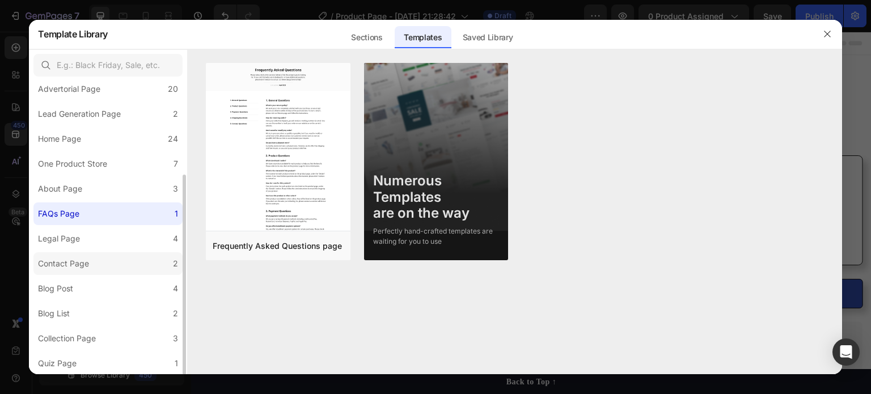
click at [98, 260] on label "Contact Page 2" at bounding box center [107, 263] width 149 height 23
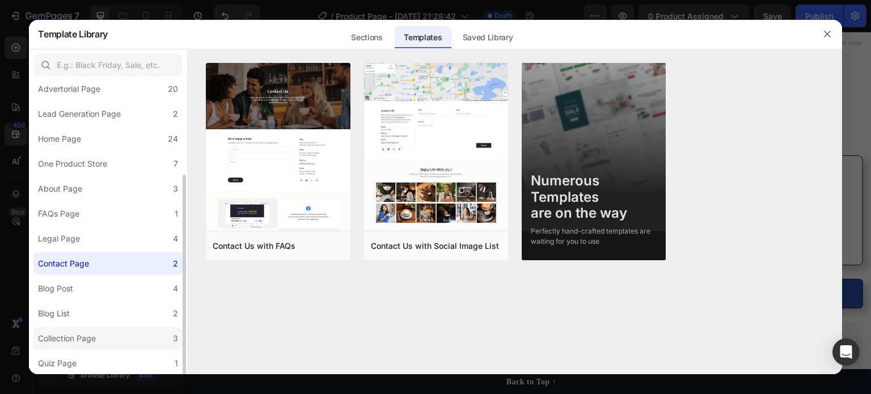
click at [97, 335] on div "Collection Page" at bounding box center [69, 339] width 62 height 14
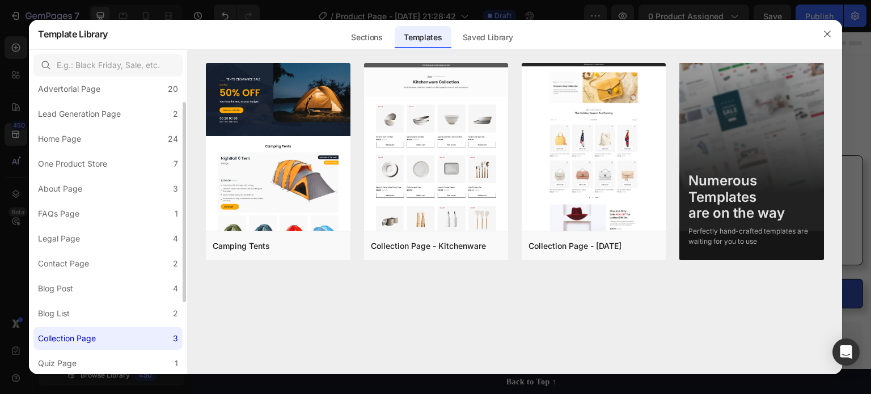
scroll to position [0, 0]
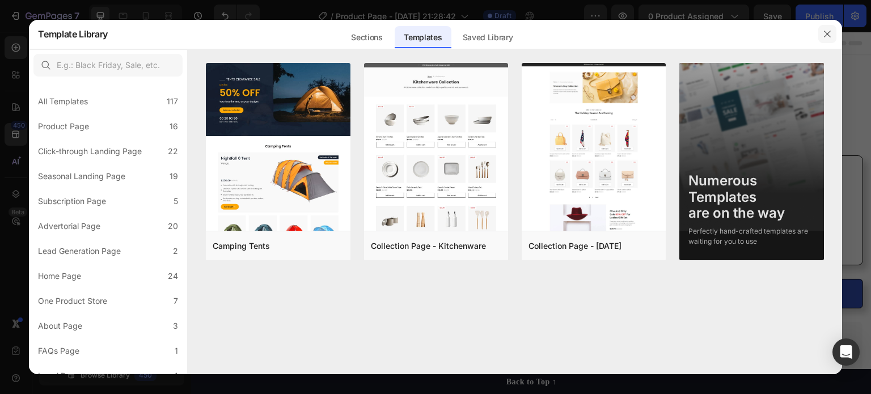
click at [824, 37] on icon "button" at bounding box center [826, 33] width 9 height 9
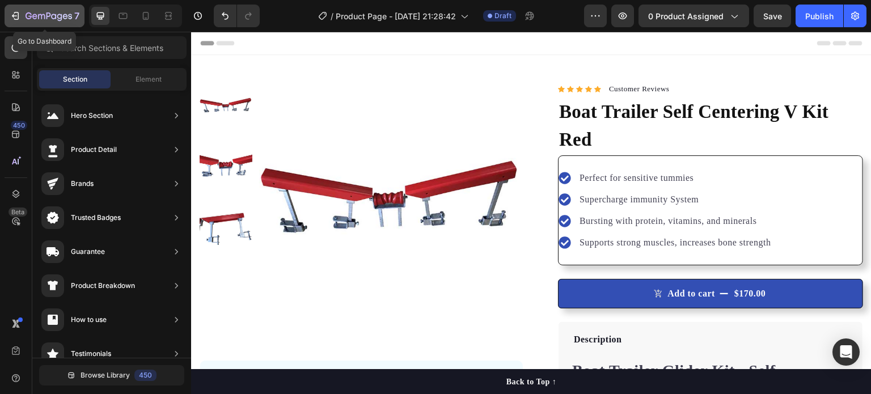
click at [24, 20] on div "7" at bounding box center [45, 16] width 70 height 14
